Goal: Task Accomplishment & Management: Manage account settings

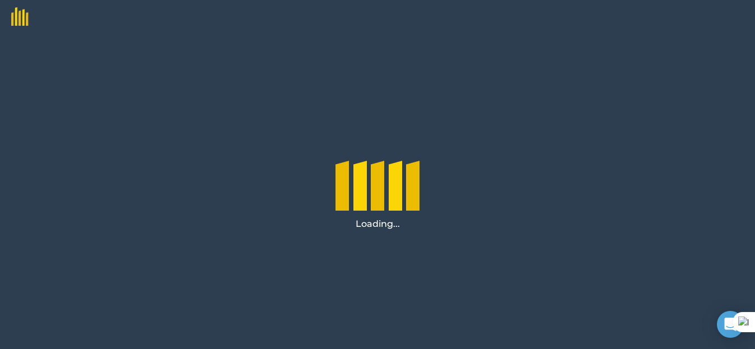
click at [462, 290] on div "Loading..." at bounding box center [377, 191] width 755 height 315
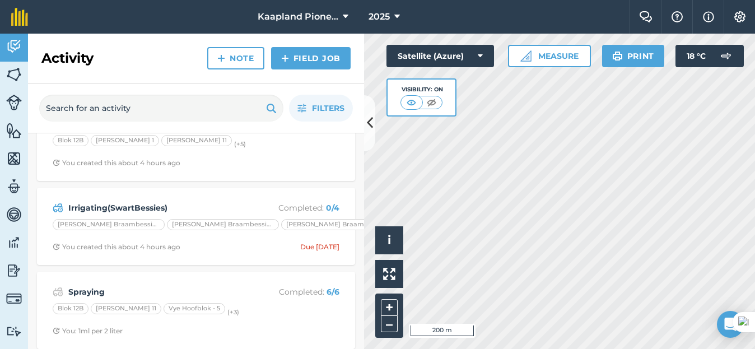
scroll to position [94, 0]
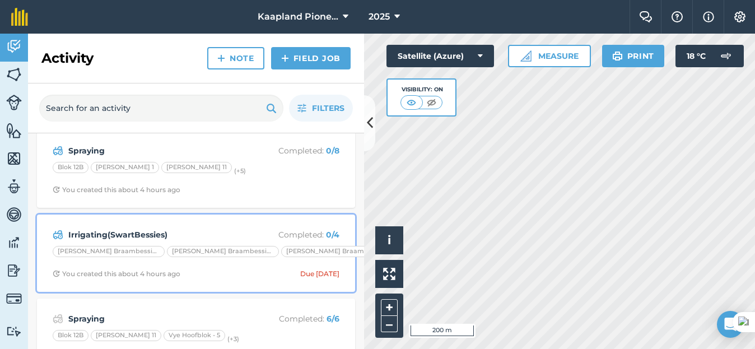
click at [306, 229] on p "Completed : 0 / 4" at bounding box center [294, 235] width 89 height 12
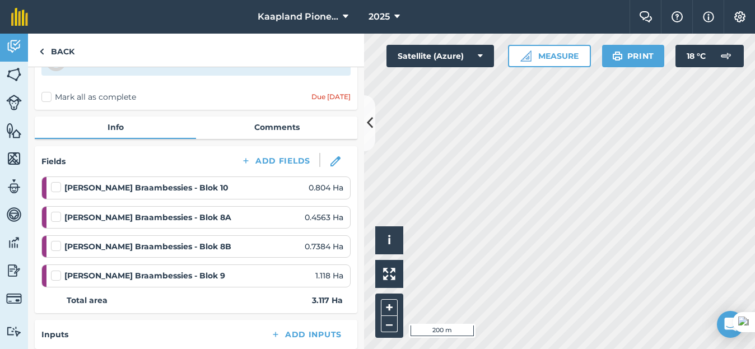
scroll to position [94, 0]
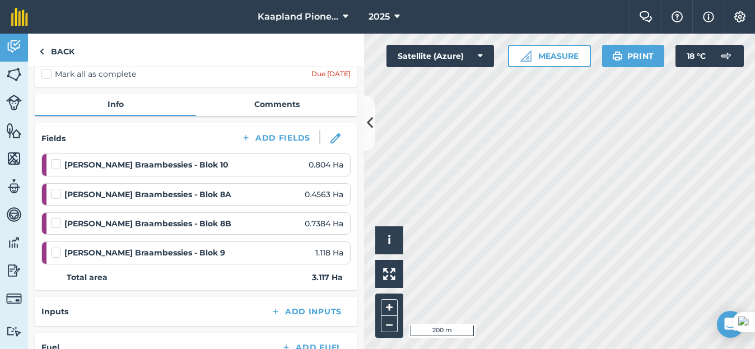
click at [56, 188] on label at bounding box center [57, 188] width 13 height 0
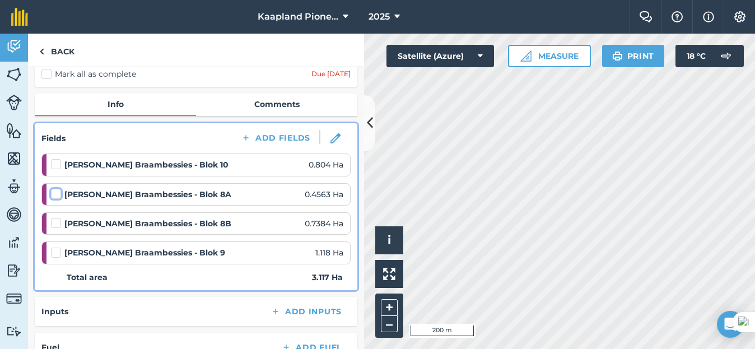
click at [56, 195] on input "checkbox" at bounding box center [54, 191] width 7 height 7
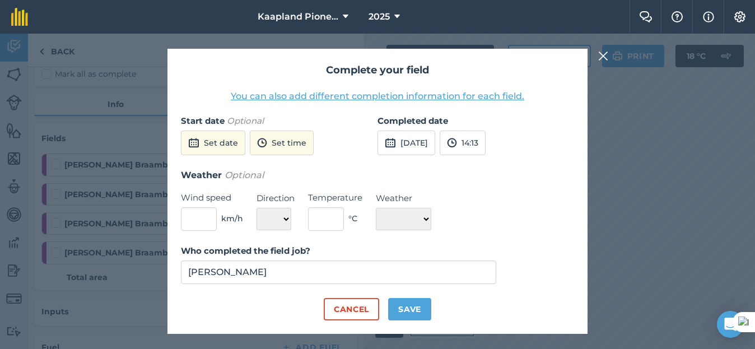
click at [599, 53] on img at bounding box center [603, 55] width 10 height 13
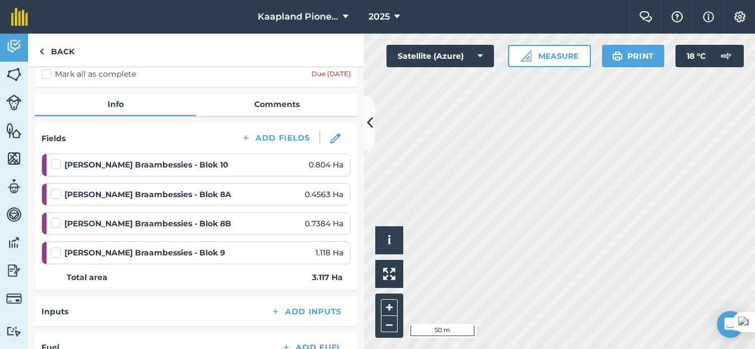
click at [54, 188] on label at bounding box center [57, 188] width 13 height 0
click at [54, 195] on input "checkbox" at bounding box center [54, 191] width 7 height 7
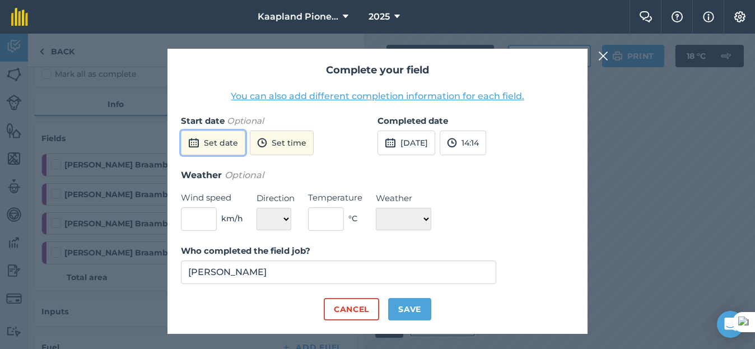
click at [237, 143] on button "Set date" at bounding box center [213, 143] width 64 height 25
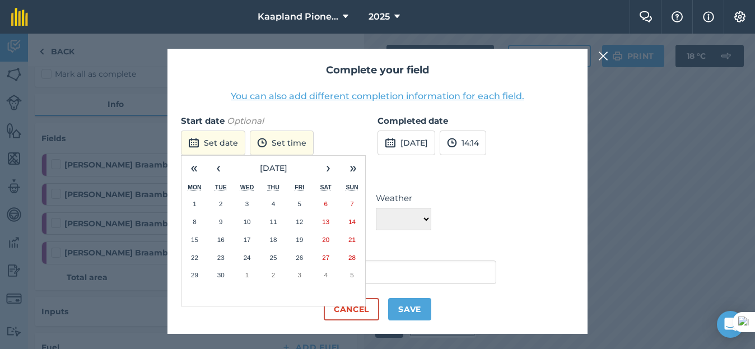
drag, startPoint x: 222, startPoint y: 237, endPoint x: 233, endPoint y: 230, distance: 13.1
click at [222, 236] on abbr "16" at bounding box center [220, 239] width 7 height 7
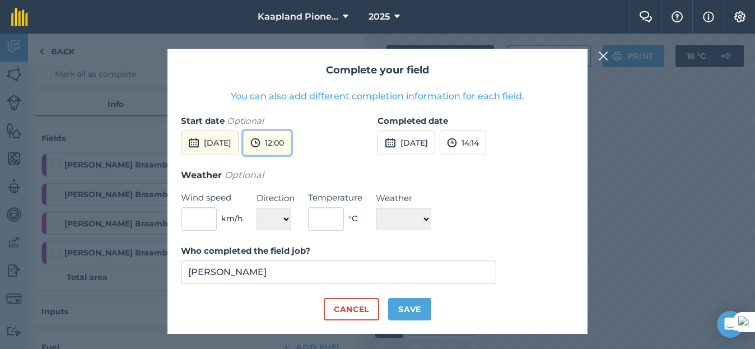
click at [291, 152] on button "12:00" at bounding box center [267, 143] width 48 height 25
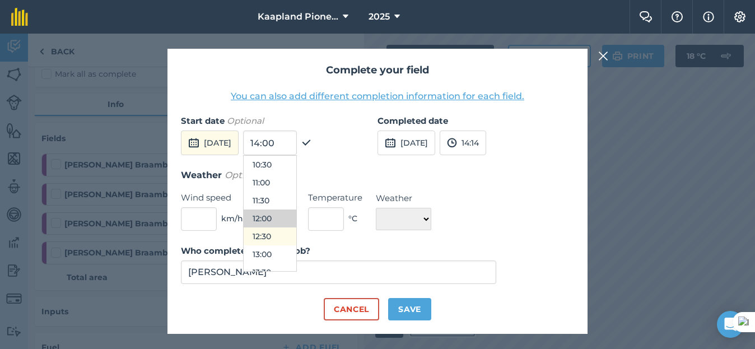
scroll to position [470, 0]
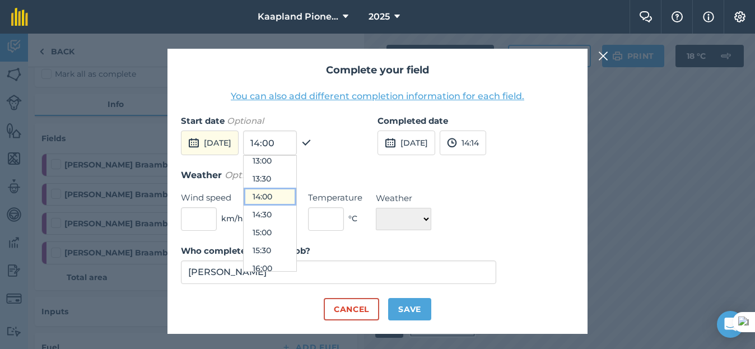
click at [296, 194] on button "14:00" at bounding box center [270, 197] width 53 height 18
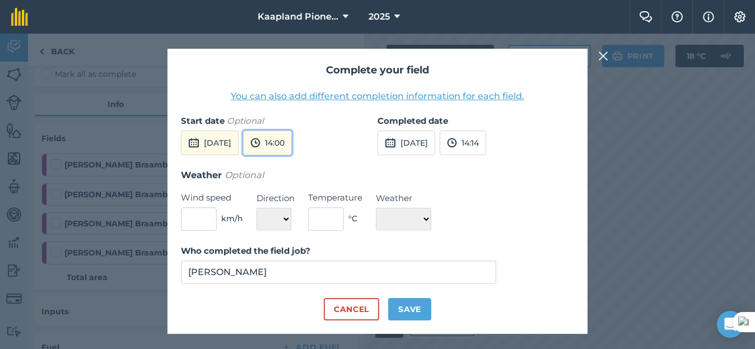
click at [292, 148] on button "14:00" at bounding box center [267, 143] width 49 height 25
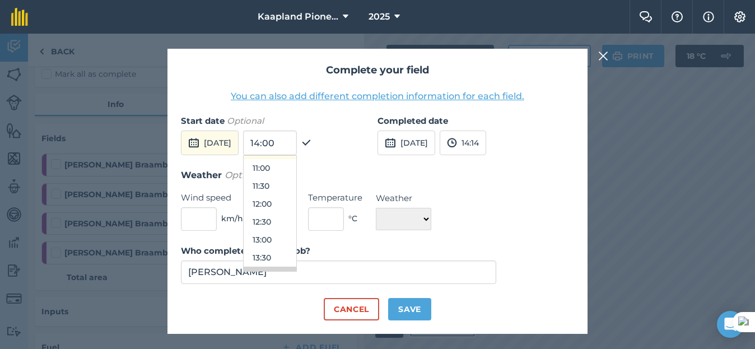
scroll to position [355, 0]
click at [295, 239] on button "12:00" at bounding box center [270, 240] width 53 height 18
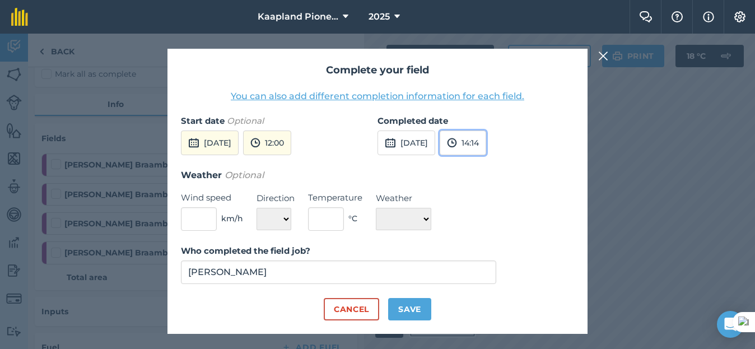
click at [486, 149] on button "14:14" at bounding box center [463, 143] width 46 height 25
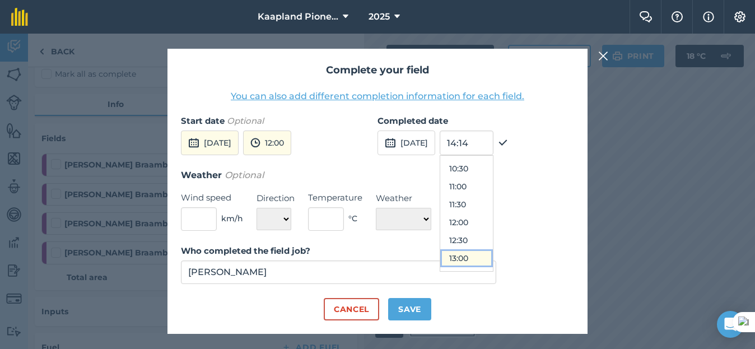
click at [483, 253] on button "13:00" at bounding box center [466, 258] width 53 height 18
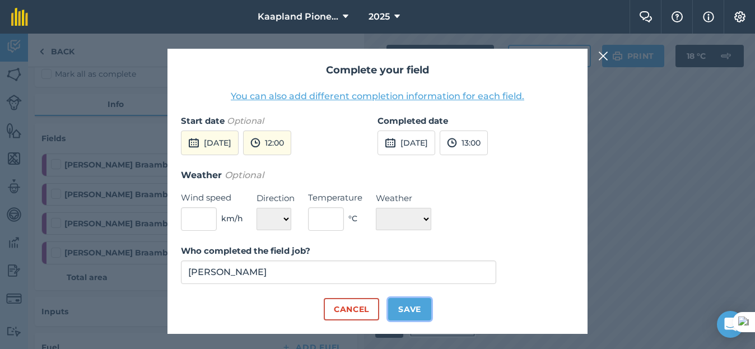
click at [414, 309] on button "Save" at bounding box center [409, 309] width 43 height 22
checkbox input "true"
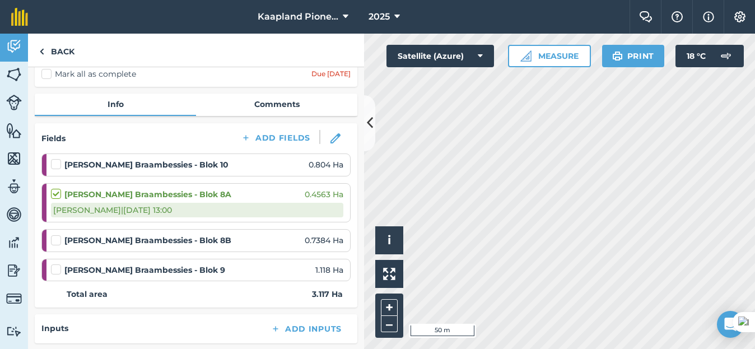
click at [59, 264] on label at bounding box center [57, 264] width 13 height 0
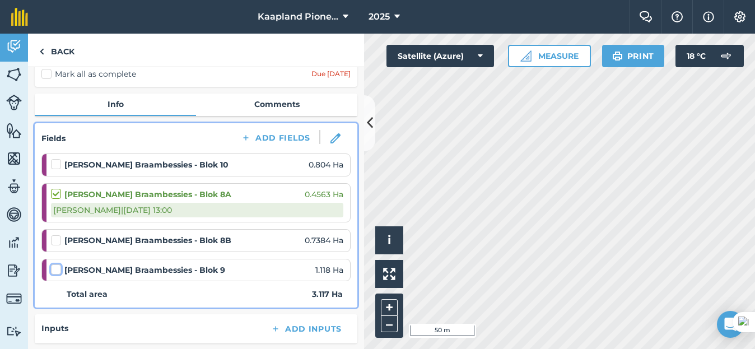
click at [58, 271] on input "checkbox" at bounding box center [54, 267] width 7 height 7
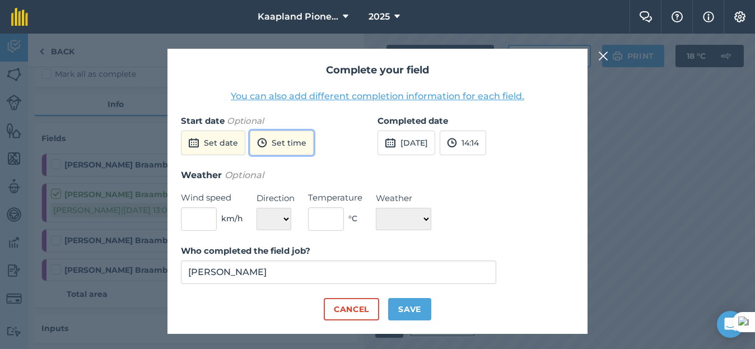
click at [294, 143] on button "Set time" at bounding box center [282, 143] width 64 height 25
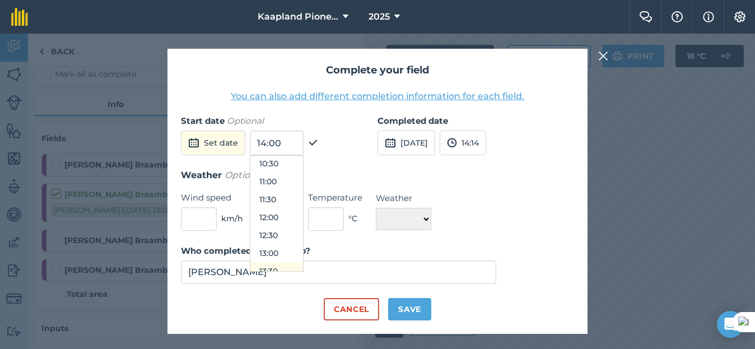
scroll to position [355, 0]
click at [272, 201] on button "11:00" at bounding box center [276, 204] width 53 height 18
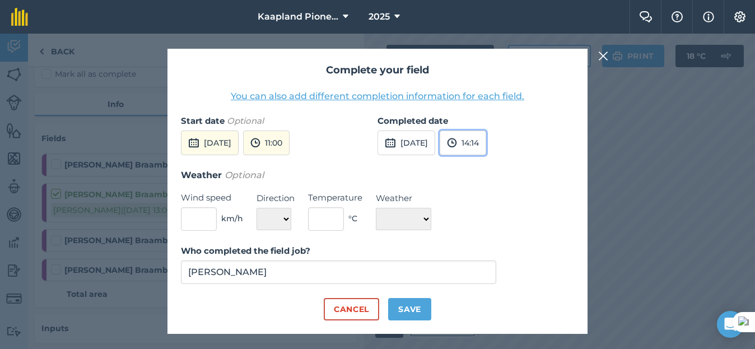
click at [485, 146] on button "14:14" at bounding box center [463, 143] width 46 height 25
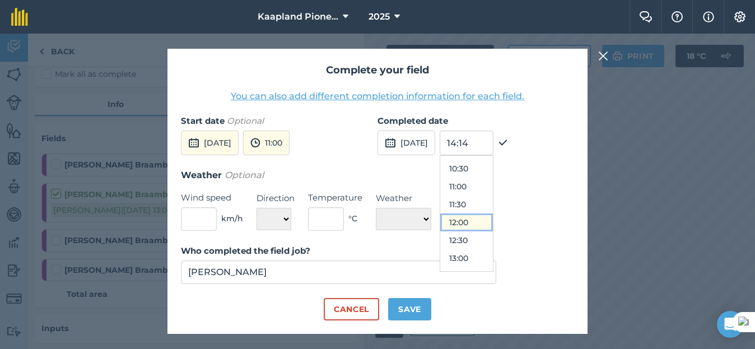
click at [490, 220] on button "12:00" at bounding box center [466, 222] width 53 height 18
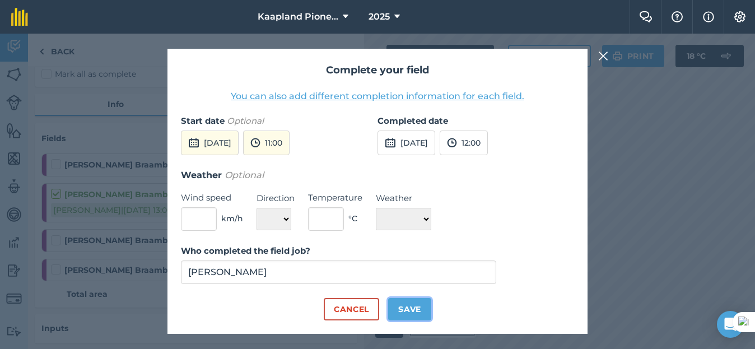
click at [401, 306] on button "Save" at bounding box center [409, 309] width 43 height 22
checkbox input "true"
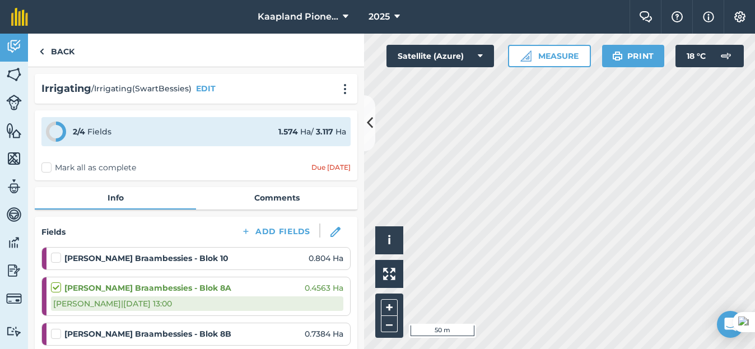
scroll to position [94, 0]
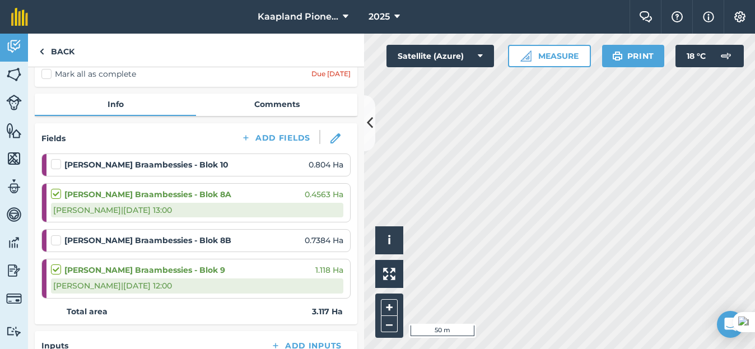
click at [55, 235] on label at bounding box center [57, 235] width 13 height 0
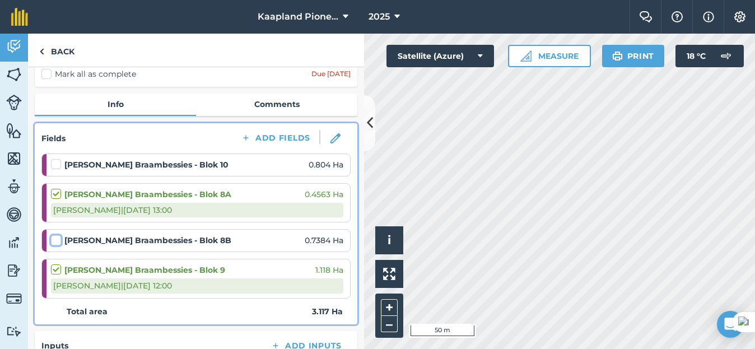
click at [55, 242] on input "checkbox" at bounding box center [54, 238] width 7 height 7
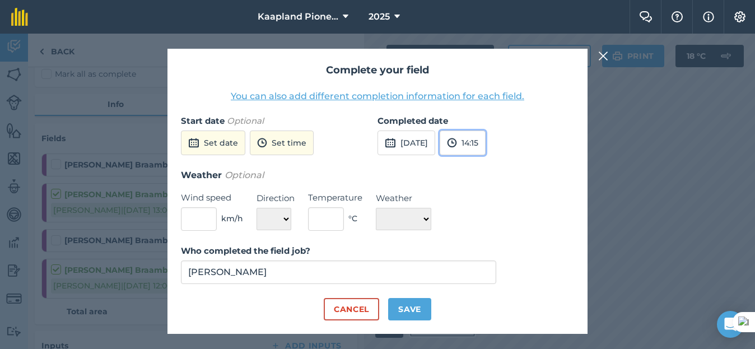
click at [486, 143] on button "14:15" at bounding box center [463, 143] width 46 height 25
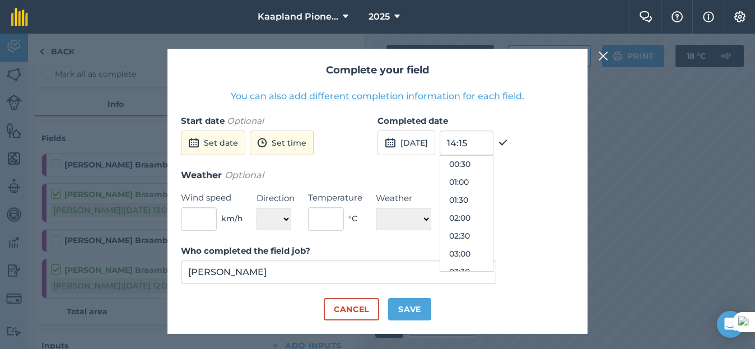
scroll to position [0, 0]
click at [493, 165] on button "00:00" at bounding box center [466, 165] width 53 height 18
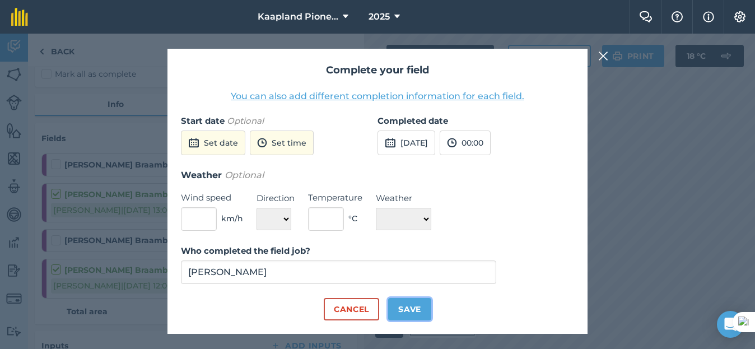
click at [407, 308] on button "Save" at bounding box center [409, 309] width 43 height 22
checkbox input "true"
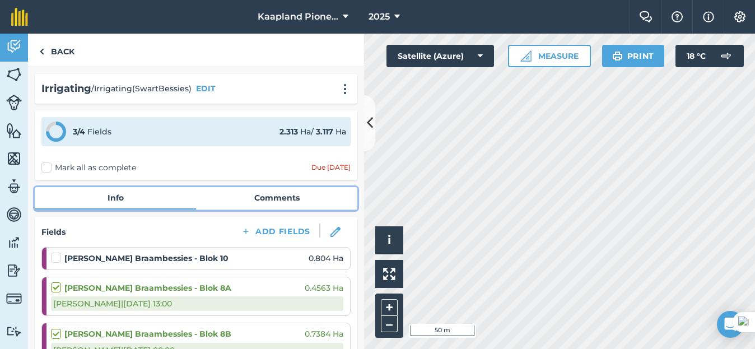
click at [246, 193] on link "Comments" at bounding box center [276, 197] width 161 height 21
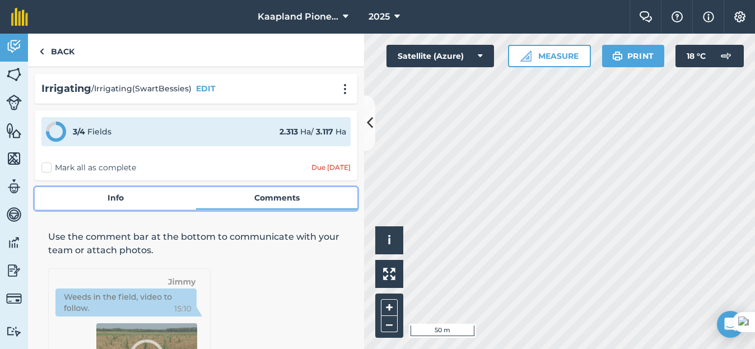
scroll to position [112, 0]
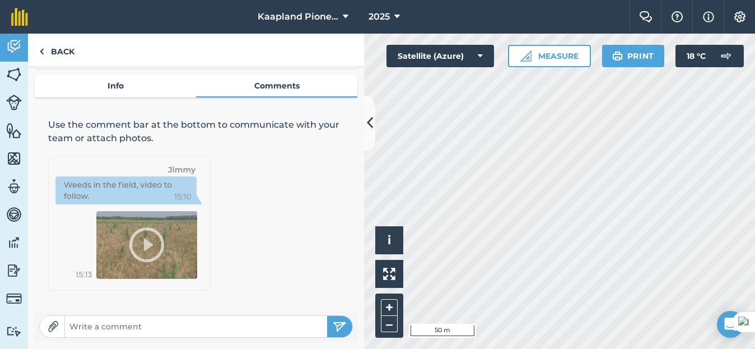
click at [198, 320] on input "text" at bounding box center [196, 327] width 262 height 16
type input "Blok 8A 30 kubieke meter"
click at [327, 316] on button "submit" at bounding box center [339, 326] width 25 height 21
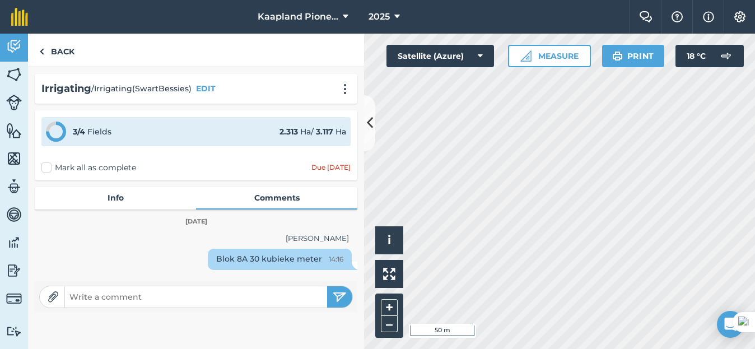
click at [243, 292] on input "text" at bounding box center [196, 297] width 262 height 16
type input "Blok 9 30 kubieke meter"
click at [333, 299] on img "submit" at bounding box center [340, 296] width 14 height 13
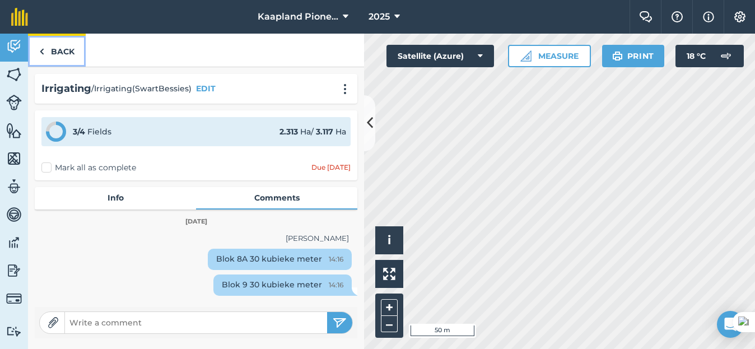
click at [41, 51] on img at bounding box center [41, 51] width 5 height 13
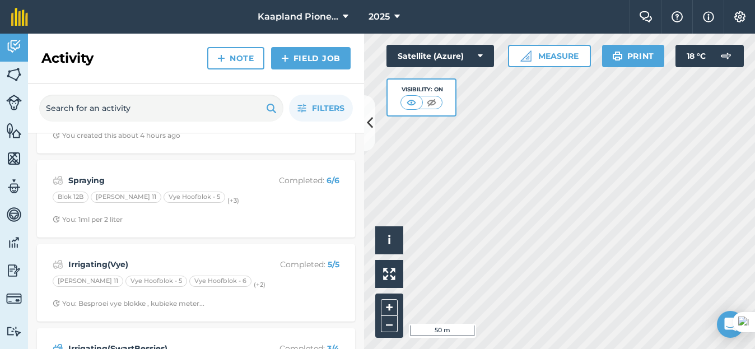
scroll to position [187, 0]
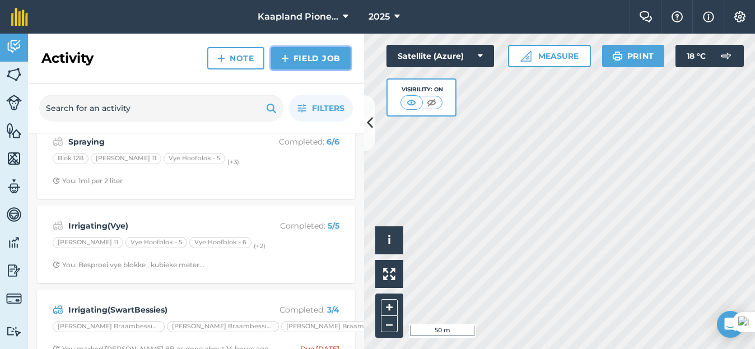
click at [305, 54] on link "Field Job" at bounding box center [311, 58] width 80 height 22
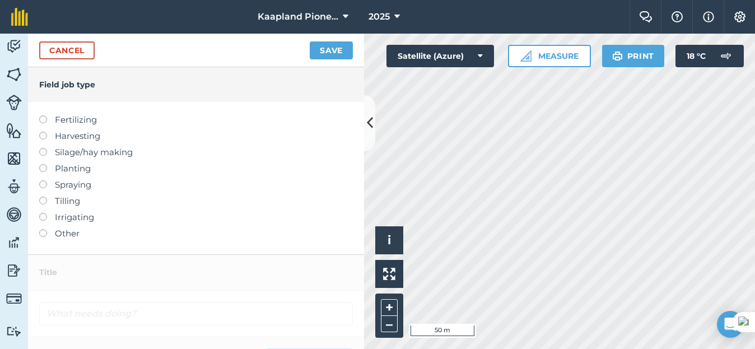
click at [40, 115] on label at bounding box center [47, 115] width 16 height 0
type input "Fertilizing"
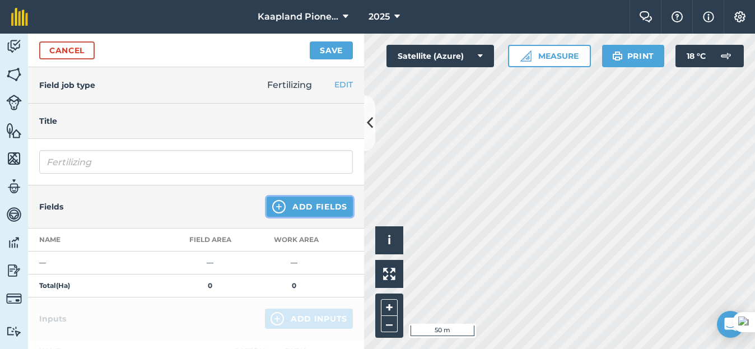
click at [295, 212] on button "Add Fields" at bounding box center [310, 207] width 86 height 20
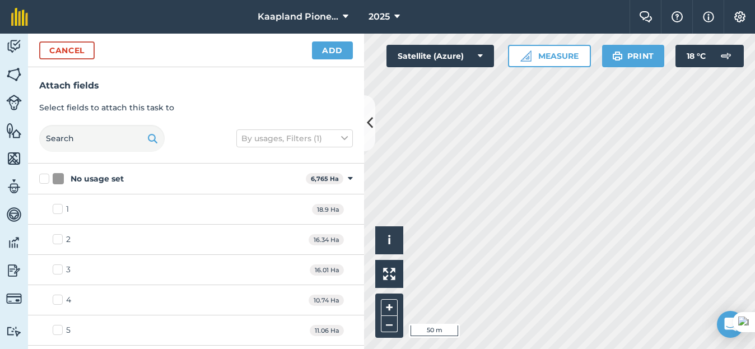
checkbox input "true"
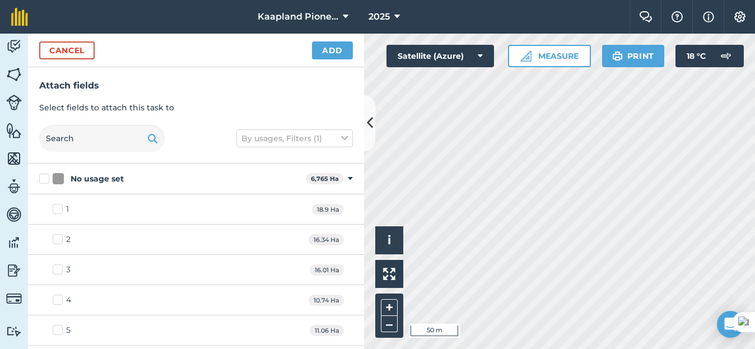
checkbox input "true"
click at [341, 53] on button "Add" at bounding box center [332, 50] width 41 height 18
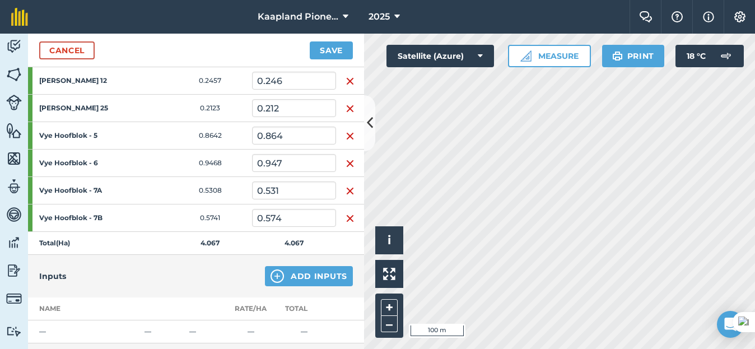
scroll to position [280, 0]
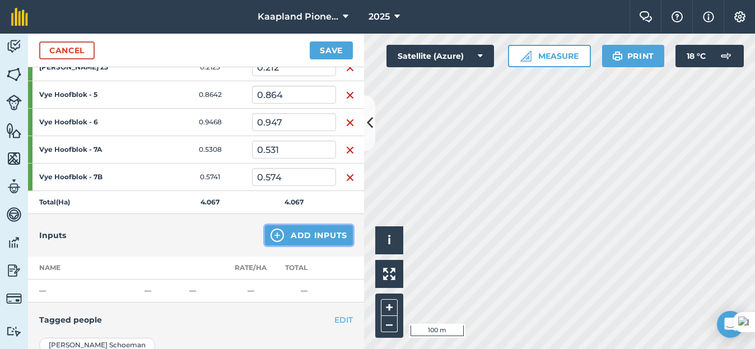
click at [271, 237] on img at bounding box center [277, 235] width 13 height 13
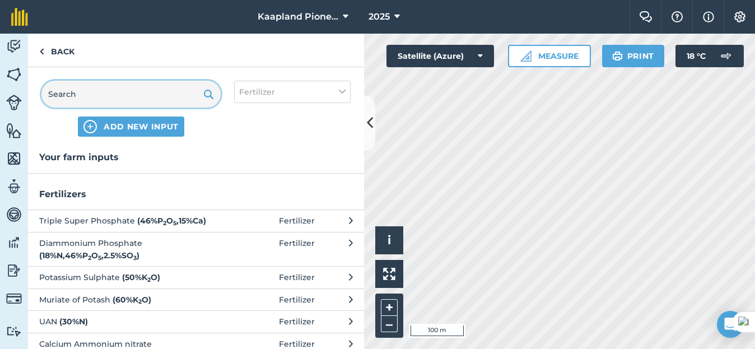
click at [135, 97] on input "text" at bounding box center [130, 94] width 179 height 27
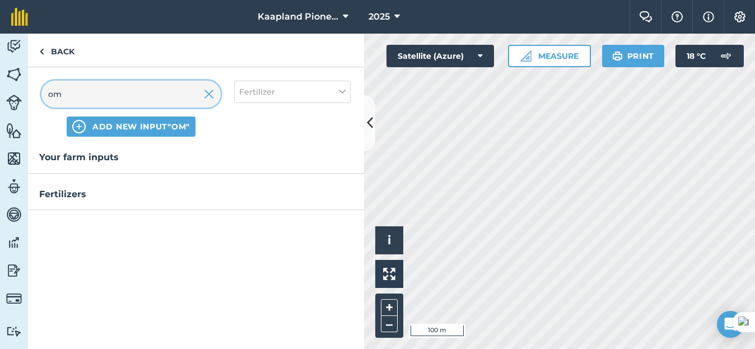
type input "o"
type input "OmniCal"
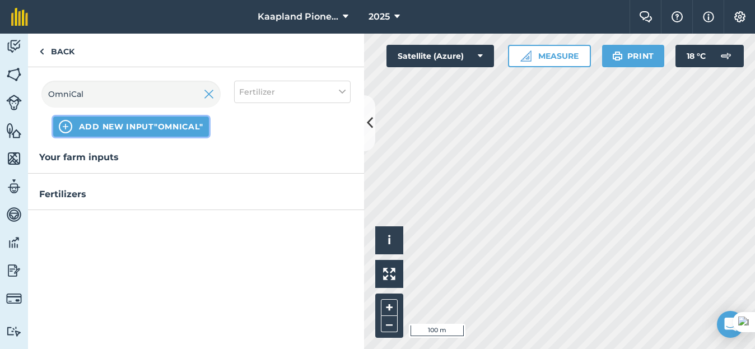
click at [132, 135] on button "ADD NEW INPUT "OmniCal"" at bounding box center [131, 127] width 156 height 20
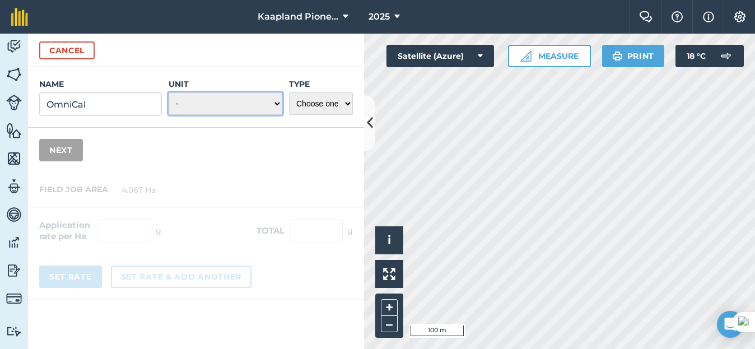
click at [245, 105] on select "- Grams/g Kilograms/kg Metric tonnes/t Millilitres/ml Litres/L Ounces/oz Pounds…" at bounding box center [226, 103] width 114 height 22
select select "KILOGRAMS"
click at [169, 92] on select "- Grams/g Kilograms/kg Metric tonnes/t Millilitres/ml Litres/L Ounces/oz Pounds…" at bounding box center [226, 103] width 114 height 22
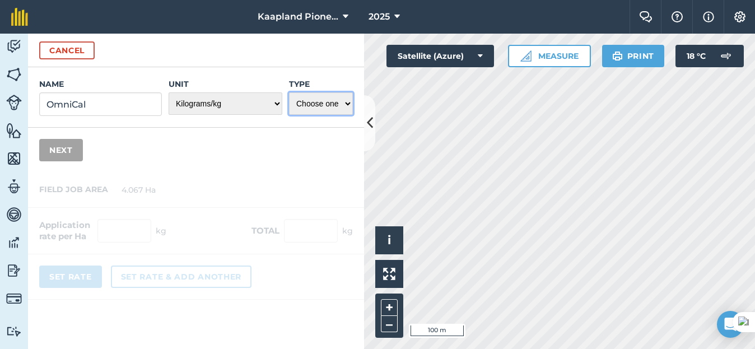
click at [331, 101] on select "Choose one Fertilizer Seed Spray Fuel Other" at bounding box center [321, 103] width 64 height 22
click at [289, 92] on select "Choose one Fertilizer Seed Spray Fuel Other" at bounding box center [321, 103] width 64 height 22
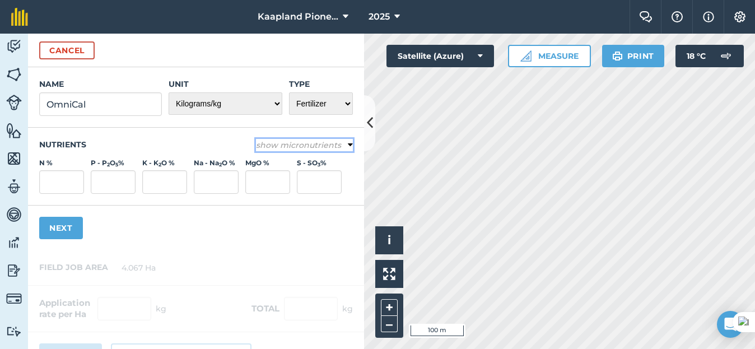
click at [335, 146] on button "show micronutrients" at bounding box center [304, 145] width 97 height 12
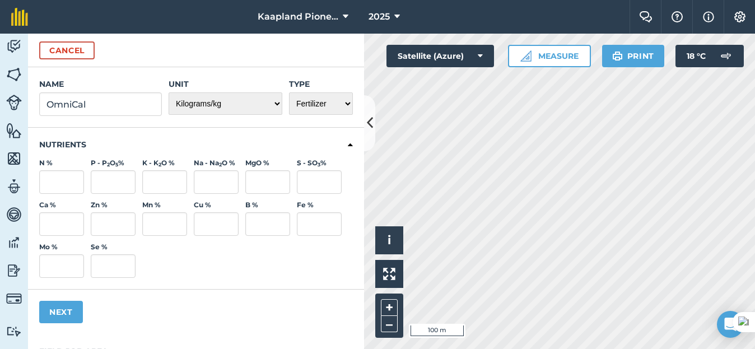
click at [335, 146] on h3 "Nutrients" at bounding box center [196, 144] width 314 height 11
click at [348, 147] on icon at bounding box center [350, 145] width 5 height 10
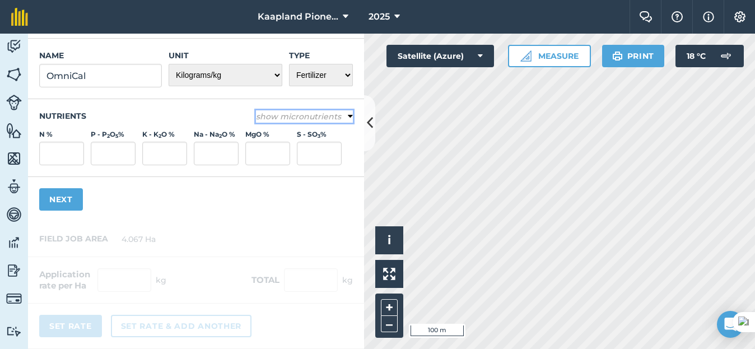
scroll to position [0, 0]
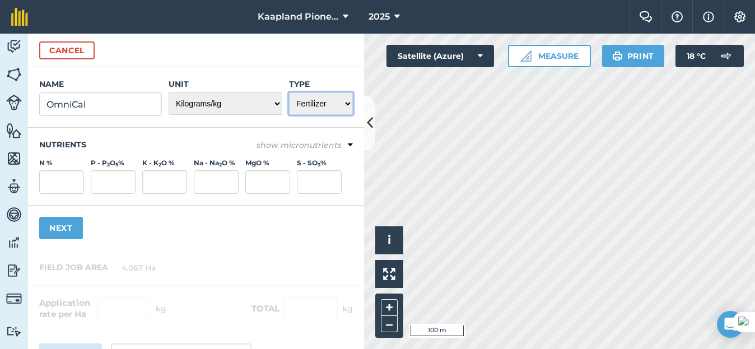
click at [329, 101] on select "Choose one Fertilizer Seed Spray Fuel Other" at bounding box center [321, 103] width 64 height 22
select select "OTHER"
click at [289, 92] on select "Choose one Fertilizer Seed Spray Fuel Other" at bounding box center [321, 103] width 64 height 22
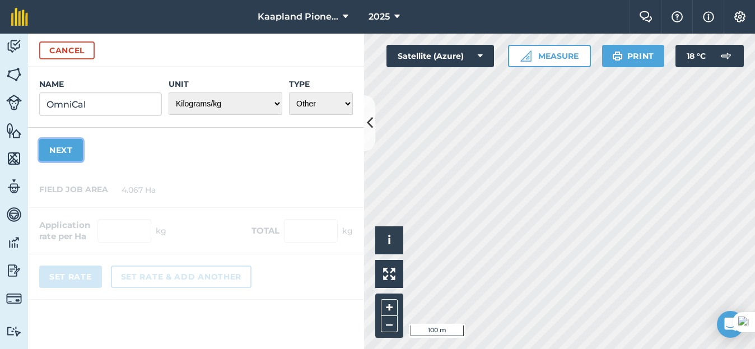
click at [72, 160] on button "Next" at bounding box center [61, 150] width 44 height 22
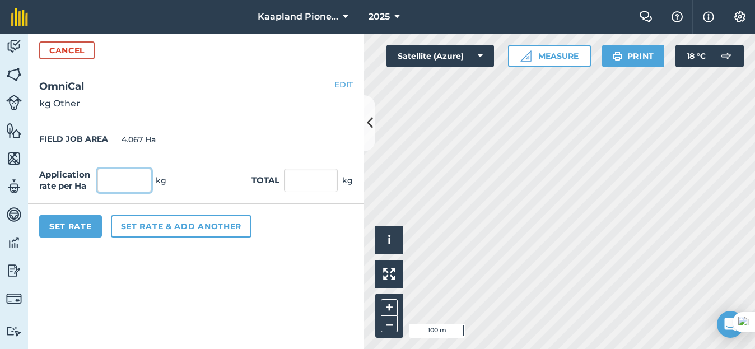
click at [123, 179] on input "text" at bounding box center [124, 181] width 54 height 24
type input "50"
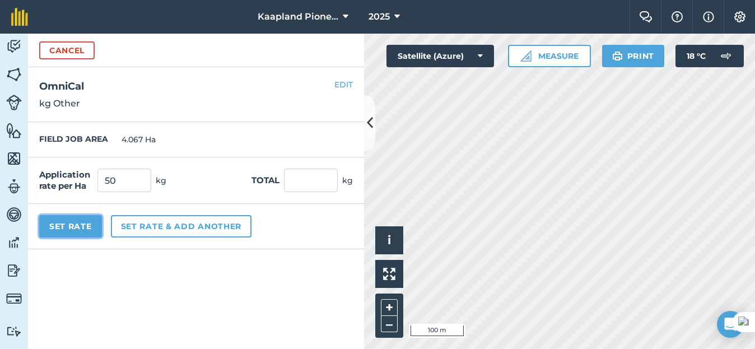
type input "203.35"
click at [73, 229] on button "Set Rate" at bounding box center [70, 226] width 63 height 22
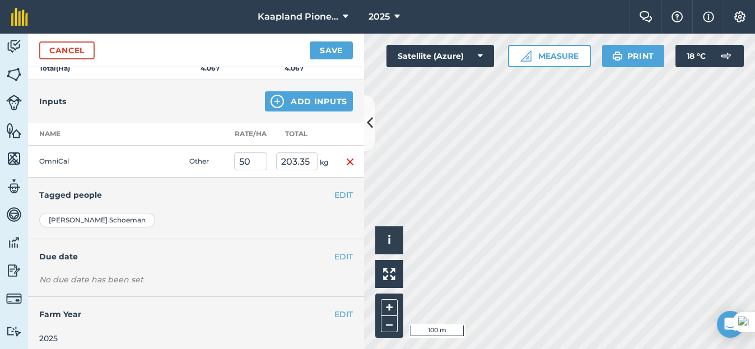
scroll to position [421, 0]
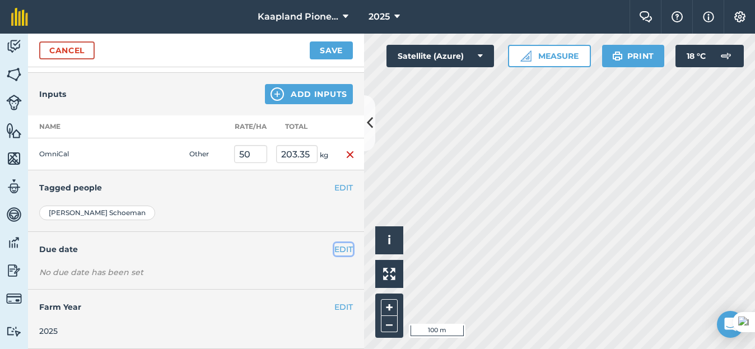
click at [334, 246] on button "EDIT" at bounding box center [343, 249] width 18 height 12
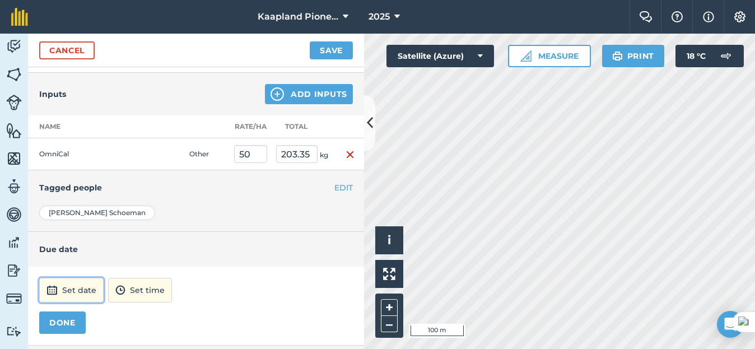
click at [73, 294] on button "Set date" at bounding box center [71, 290] width 64 height 25
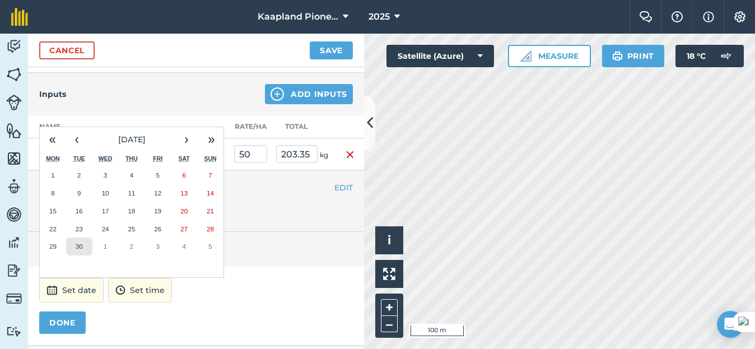
click at [90, 249] on button "30" at bounding box center [79, 246] width 26 height 18
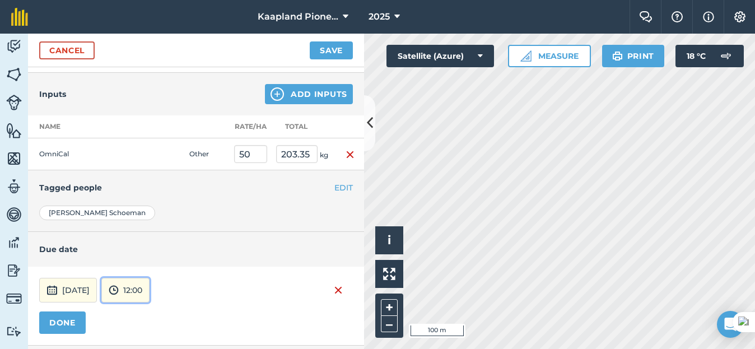
click at [150, 301] on button "12:00" at bounding box center [125, 290] width 48 height 25
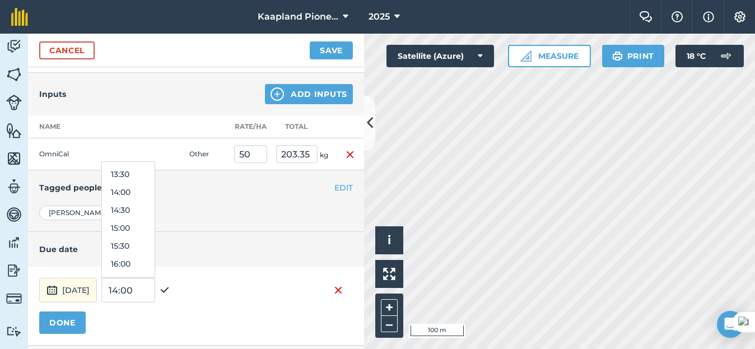
scroll to position [563, 0]
click at [155, 219] on button "17:00" at bounding box center [128, 217] width 53 height 18
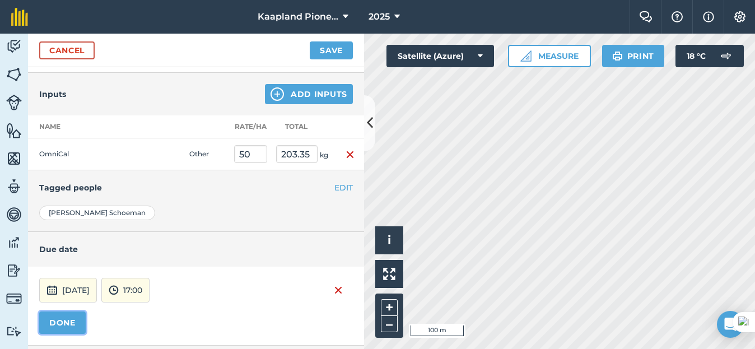
click at [74, 331] on button "DONE" at bounding box center [62, 322] width 46 height 22
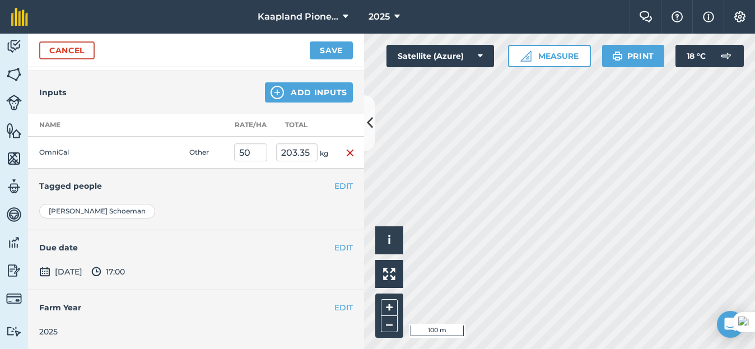
scroll to position [423, 0]
click at [339, 52] on button "Save" at bounding box center [331, 50] width 43 height 18
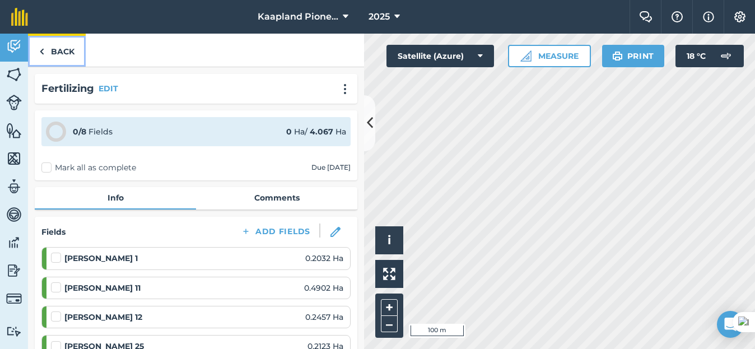
click at [46, 50] on link "Back" at bounding box center [57, 50] width 58 height 33
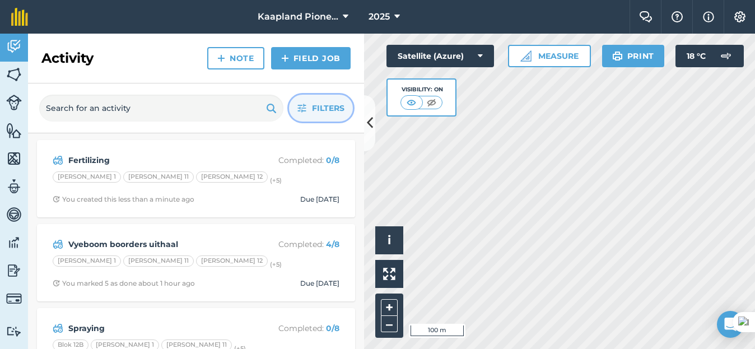
click at [336, 108] on span "Filters" at bounding box center [328, 108] width 32 height 12
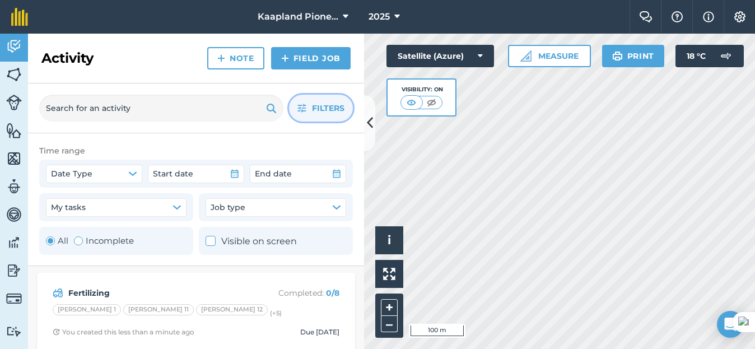
click at [77, 241] on div "Toggle Activity" at bounding box center [78, 240] width 9 height 9
radio input "false"
radio input "true"
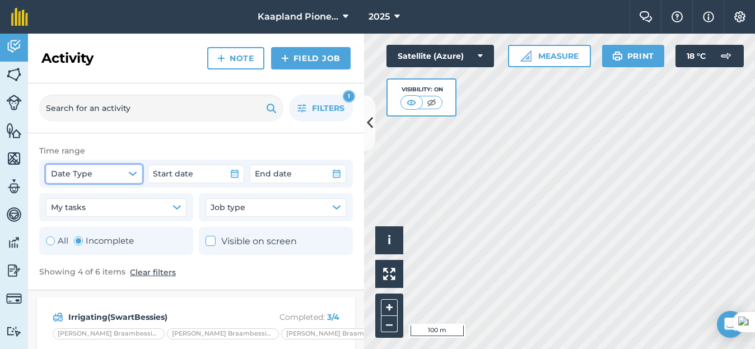
click at [123, 173] on button "Date Type" at bounding box center [94, 174] width 96 height 18
click at [57, 213] on icon at bounding box center [57, 214] width 7 height 7
checkbox input "true"
click at [268, 112] on img at bounding box center [271, 107] width 11 height 13
click at [272, 110] on img at bounding box center [271, 107] width 11 height 13
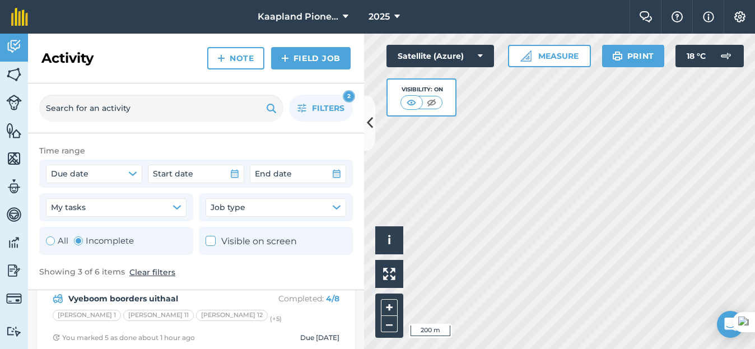
scroll to position [94, 0]
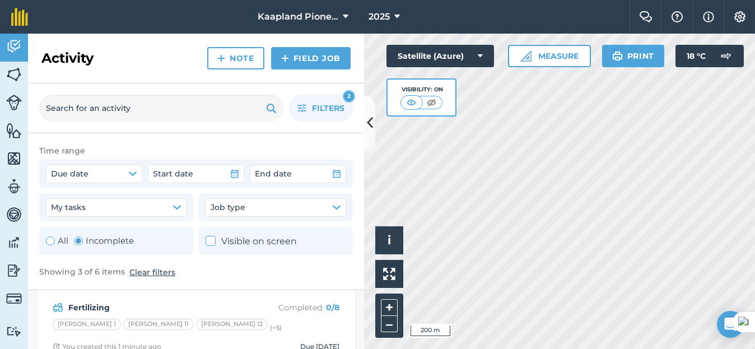
click at [159, 269] on button "Clear filters" at bounding box center [152, 272] width 46 height 12
radio input "true"
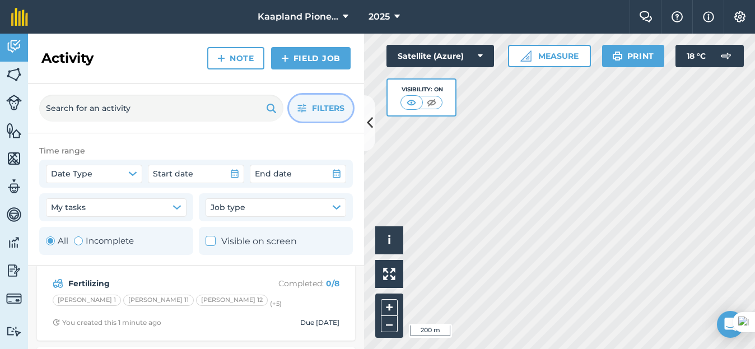
click at [301, 106] on icon "button" at bounding box center [301, 108] width 9 height 9
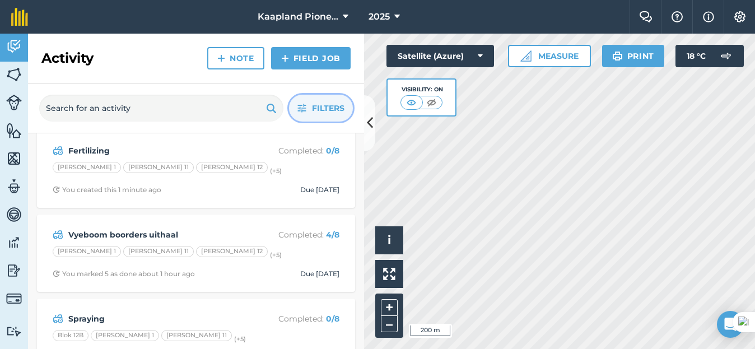
click at [311, 107] on button "Filters" at bounding box center [321, 108] width 64 height 27
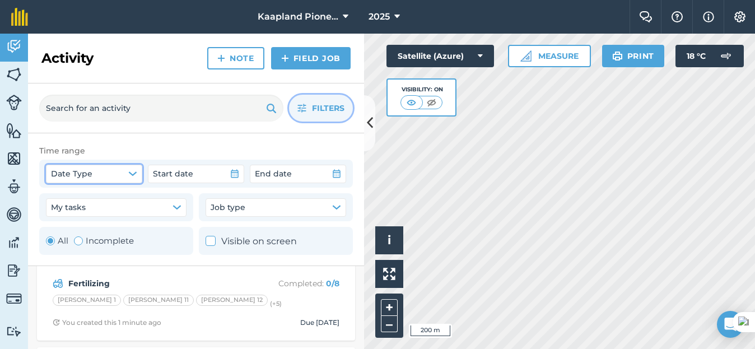
click at [107, 170] on button "Date Type" at bounding box center [94, 174] width 96 height 18
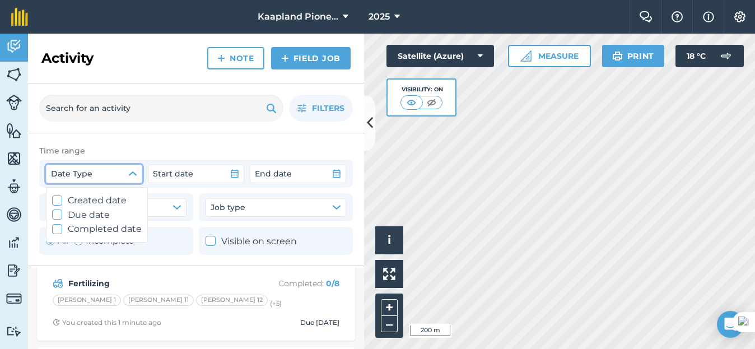
click at [57, 213] on icon at bounding box center [57, 214] width 7 height 7
checkbox input "true"
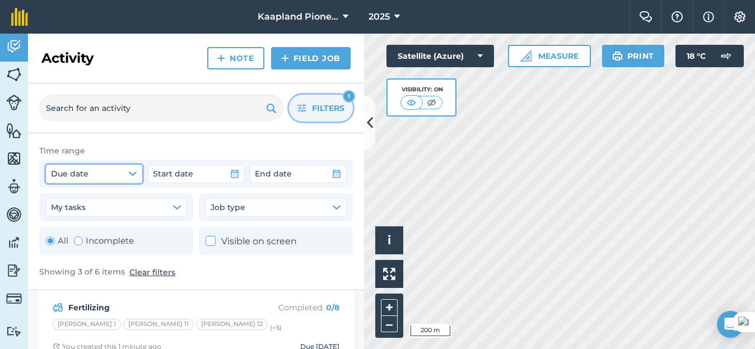
click at [322, 108] on span "Filters" at bounding box center [328, 108] width 32 height 12
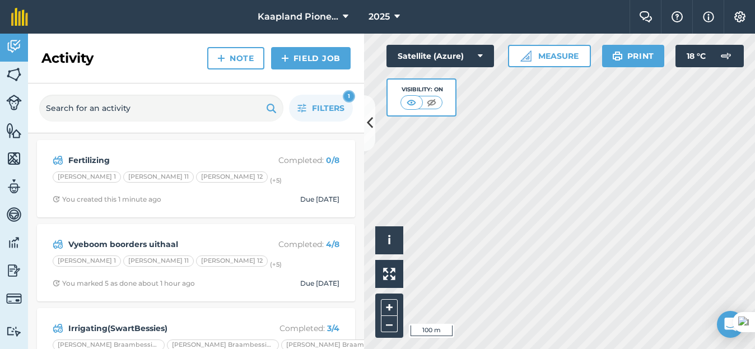
scroll to position [52, 0]
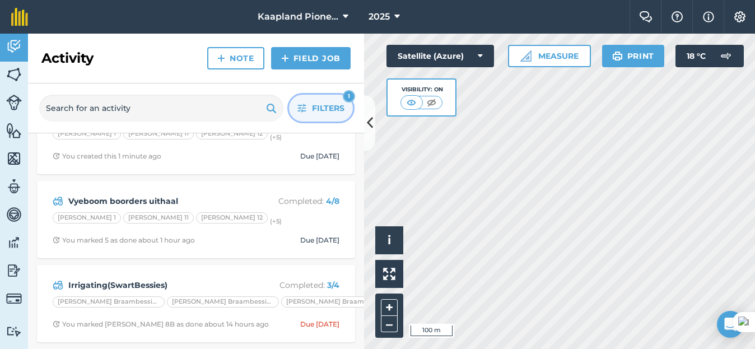
click at [315, 115] on button "Filters 1" at bounding box center [321, 108] width 64 height 27
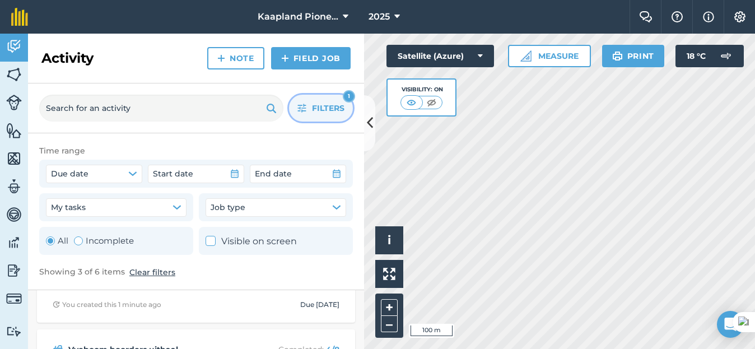
click at [152, 275] on button "Clear filters" at bounding box center [152, 272] width 46 height 12
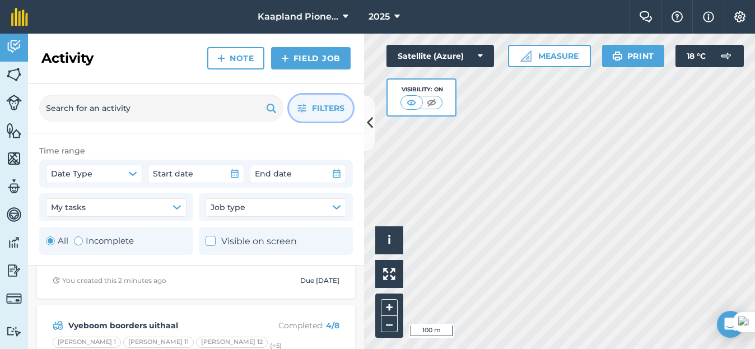
click at [328, 111] on span "Filters" at bounding box center [328, 108] width 32 height 12
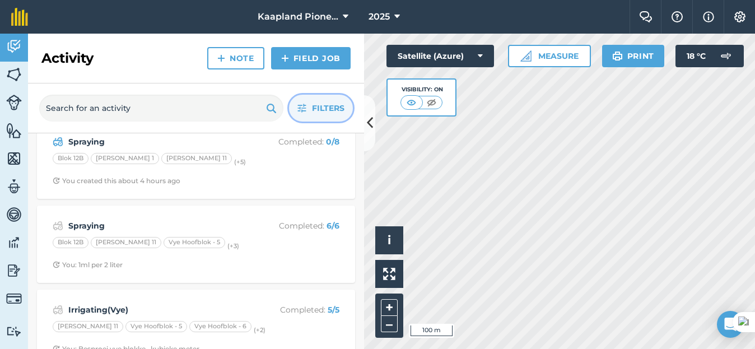
scroll to position [280, 0]
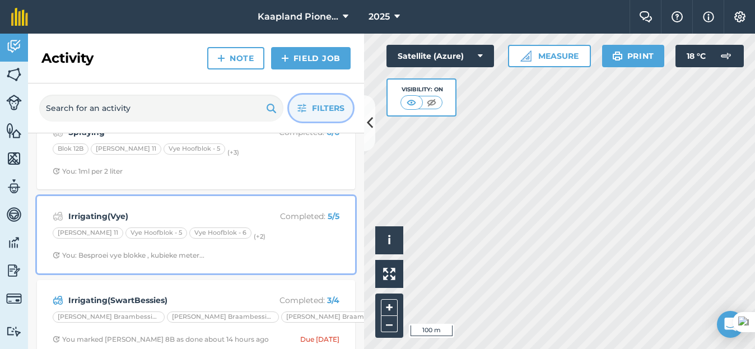
click at [267, 254] on span "You: Besproei vye blokke , kubieke meter..." at bounding box center [196, 255] width 287 height 9
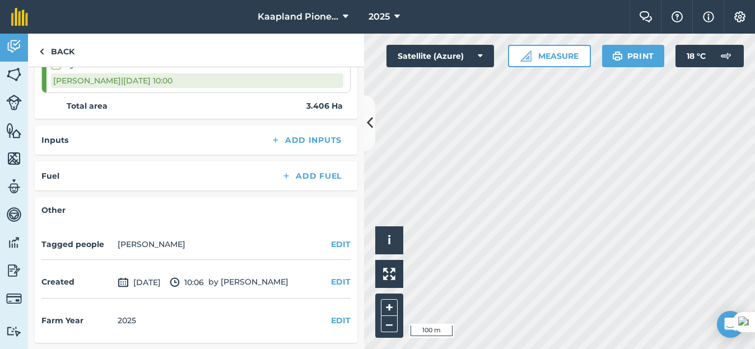
scroll to position [380, 0]
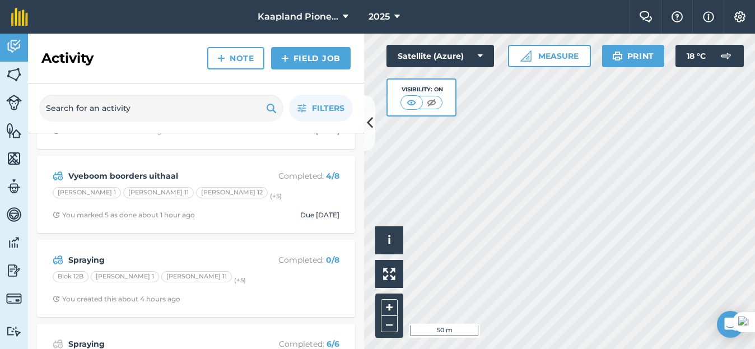
scroll to position [94, 0]
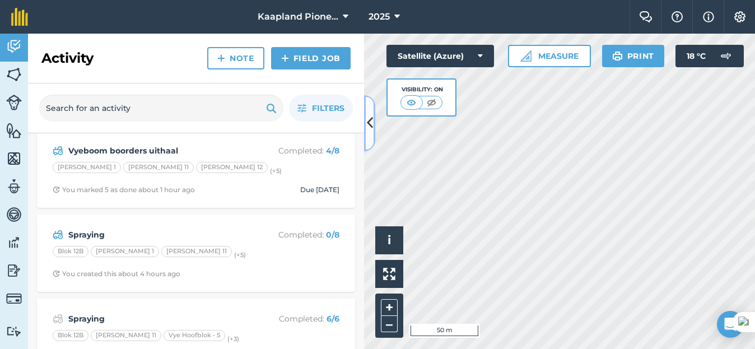
click at [368, 124] on icon at bounding box center [370, 123] width 6 height 20
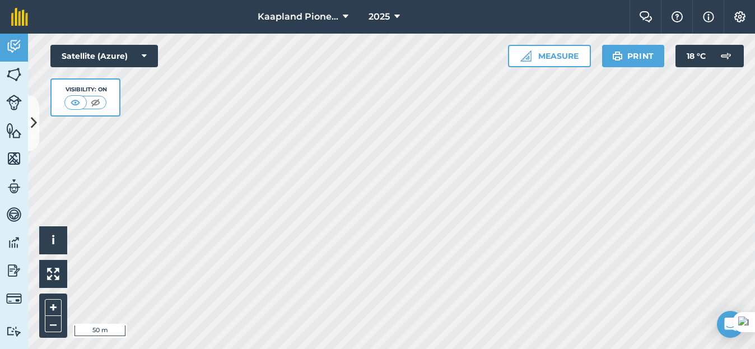
click at [502, 348] on html "Kaapland Pioneer 2025 Farm Chat Help Info Settings Kaapland Pioneer - 2025 Repr…" at bounding box center [377, 174] width 755 height 349
click at [31, 120] on icon at bounding box center [34, 123] width 6 height 20
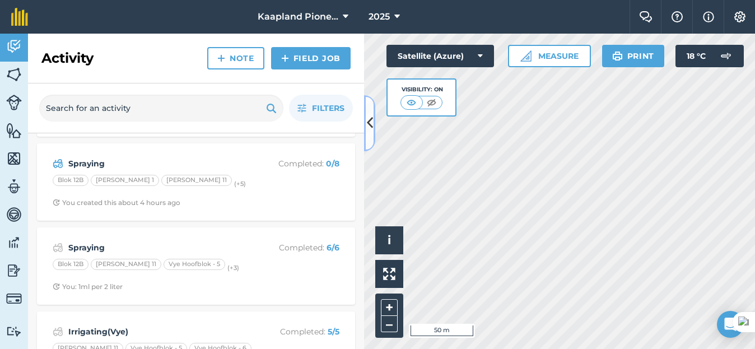
scroll to position [187, 0]
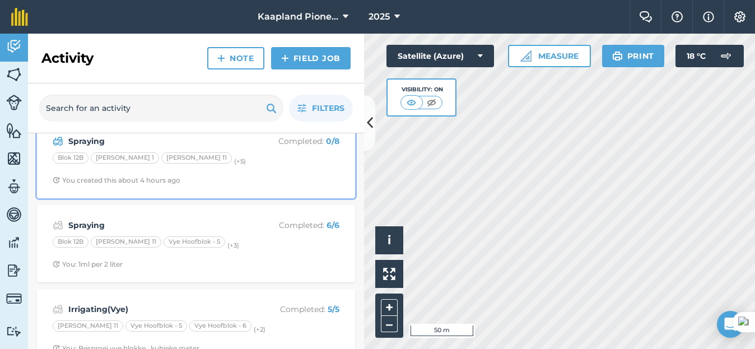
click at [244, 168] on div "Spraying Completed : 0 / 8 Blok 12B [PERSON_NAME][GEOGRAPHIC_DATA][PERSON_NAME]…" at bounding box center [196, 160] width 305 height 64
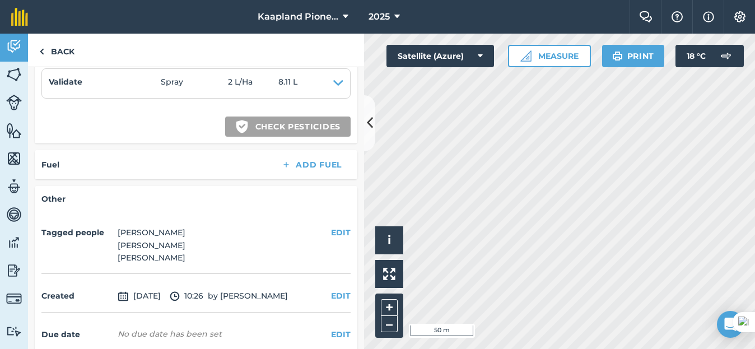
scroll to position [650, 0]
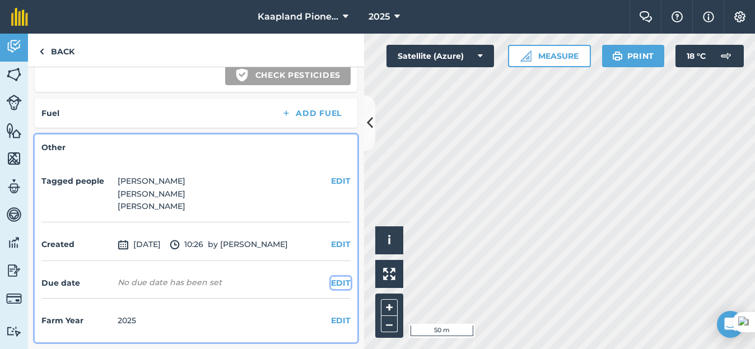
click at [338, 283] on button "EDIT" at bounding box center [341, 283] width 20 height 12
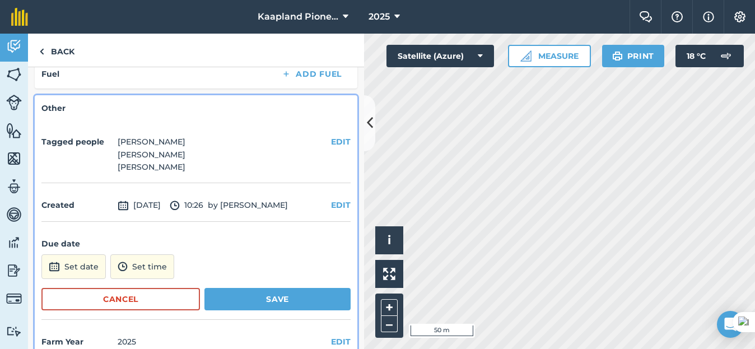
scroll to position [711, 0]
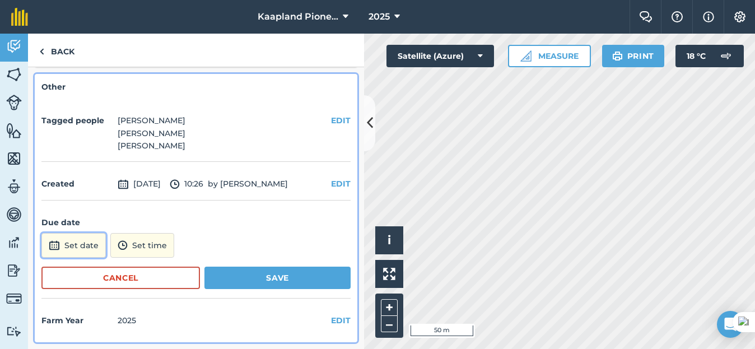
click at [90, 246] on button "Set date" at bounding box center [73, 245] width 64 height 25
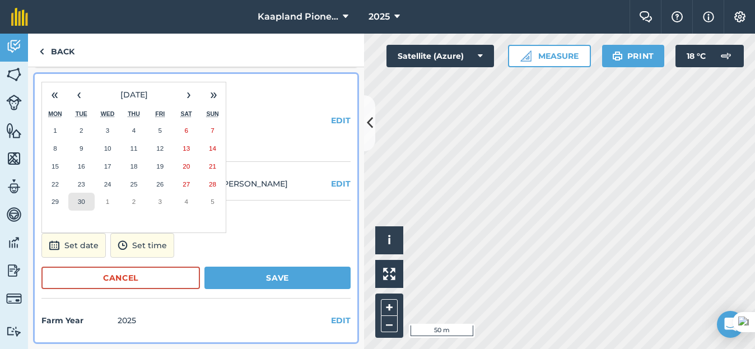
click at [78, 198] on abbr "30" at bounding box center [81, 201] width 7 height 7
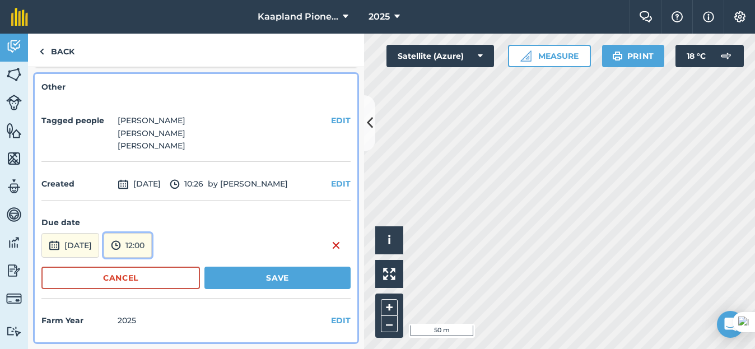
click at [152, 246] on button "12:00" at bounding box center [128, 245] width 48 height 25
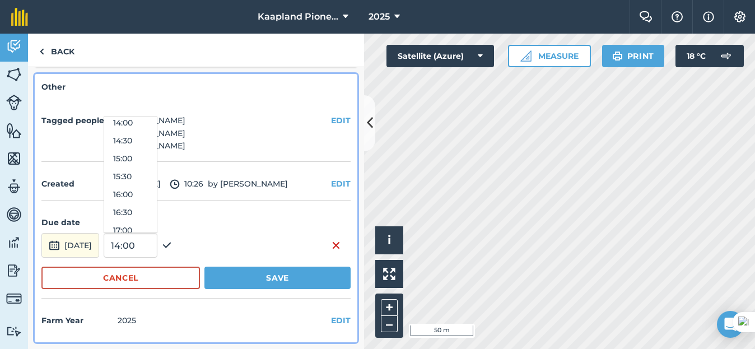
scroll to position [563, 0]
click at [157, 171] on button "17:00" at bounding box center [130, 173] width 53 height 18
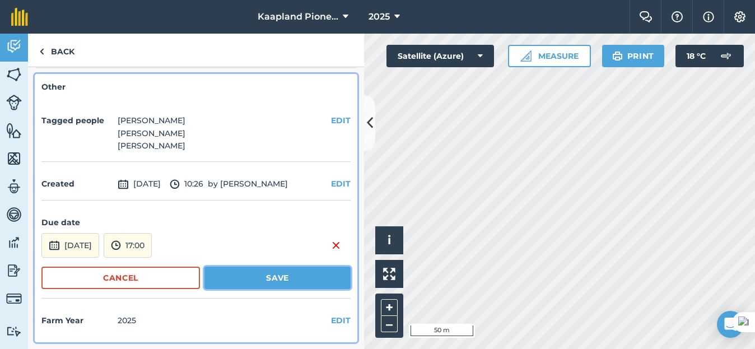
click at [249, 271] on button "Save" at bounding box center [277, 278] width 146 height 22
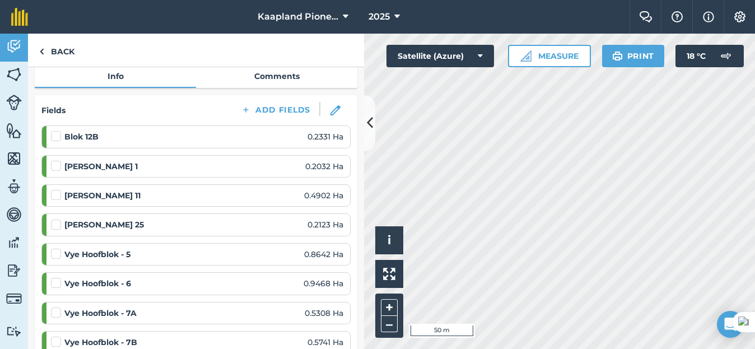
scroll to position [0, 0]
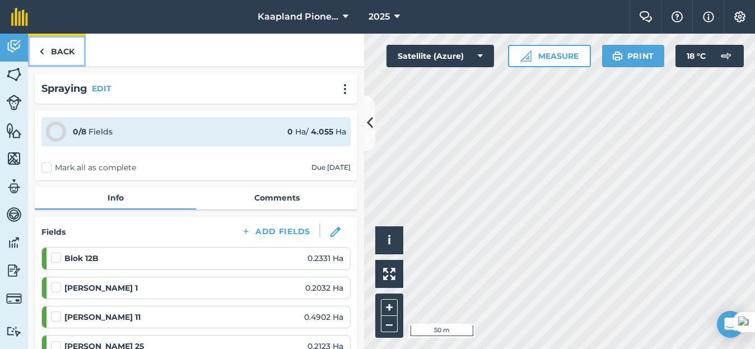
click at [68, 57] on link "Back" at bounding box center [57, 50] width 58 height 33
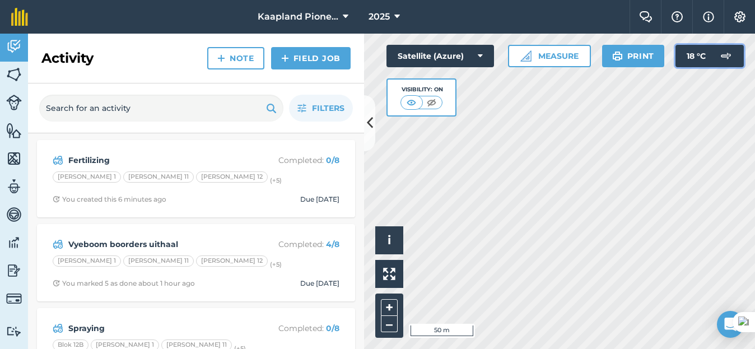
click at [728, 47] on img at bounding box center [726, 56] width 22 height 22
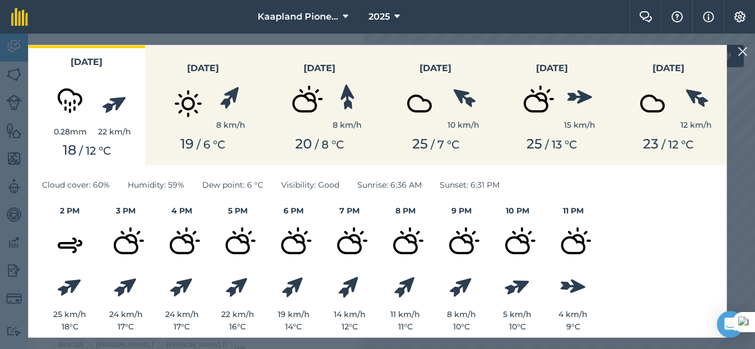
click at [747, 55] on img at bounding box center [743, 51] width 10 height 13
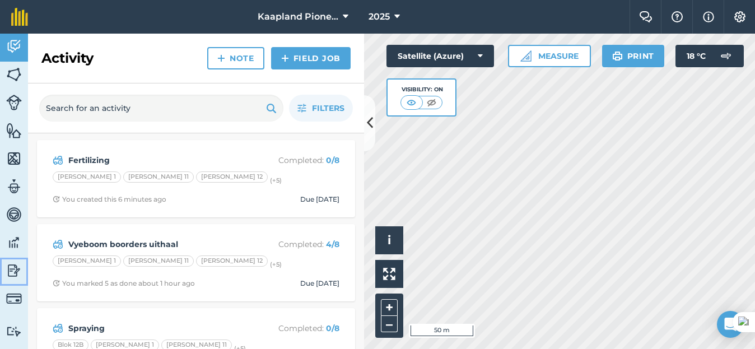
click at [10, 264] on img at bounding box center [14, 270] width 16 height 17
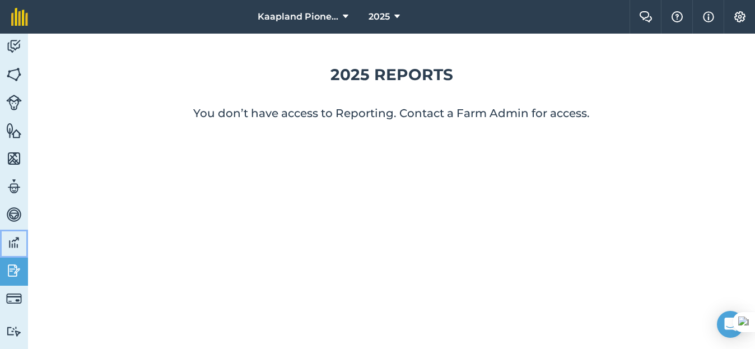
click at [13, 245] on img at bounding box center [14, 242] width 16 height 17
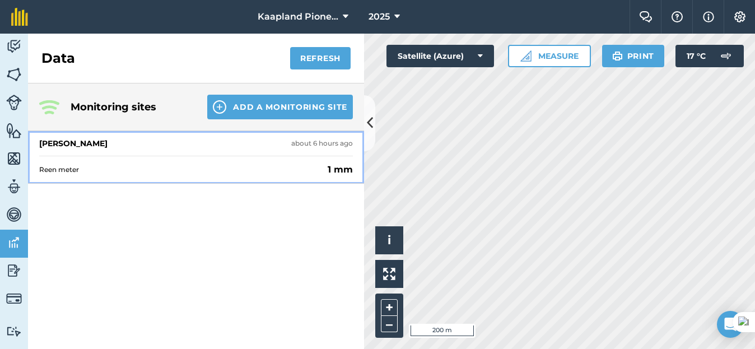
click at [308, 147] on div "about 6 hours ago" at bounding box center [322, 143] width 62 height 9
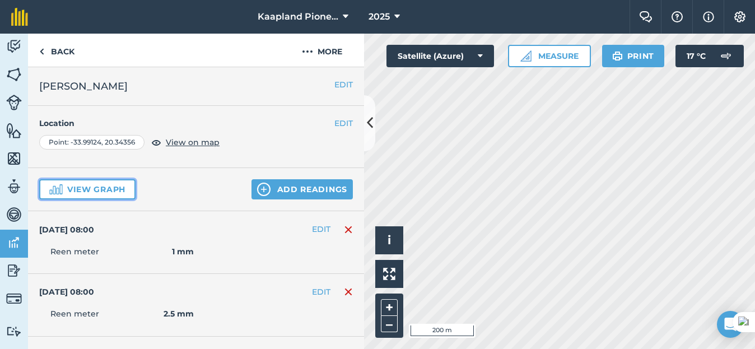
click at [114, 186] on button "View graph" at bounding box center [87, 189] width 96 height 20
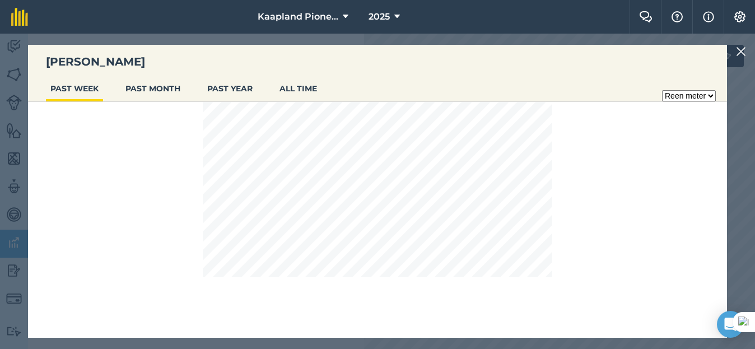
click at [738, 50] on img at bounding box center [741, 51] width 10 height 13
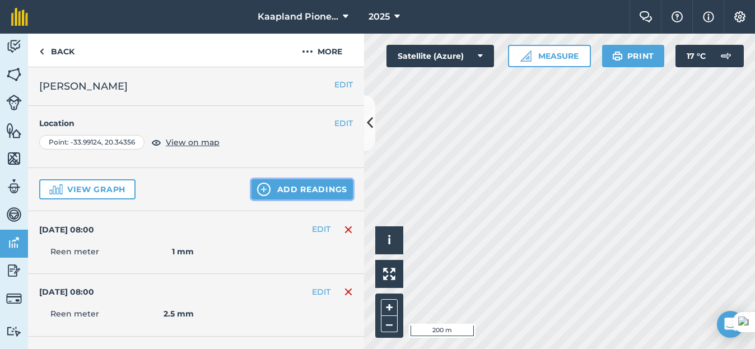
click at [311, 193] on button "Add readings" at bounding box center [301, 189] width 101 height 20
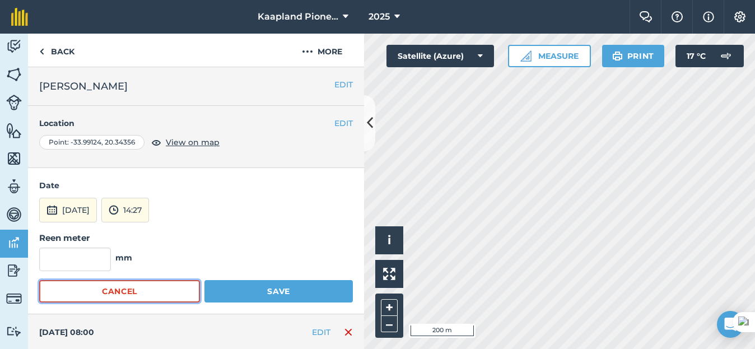
click at [181, 291] on button "Cancel" at bounding box center [119, 291] width 161 height 22
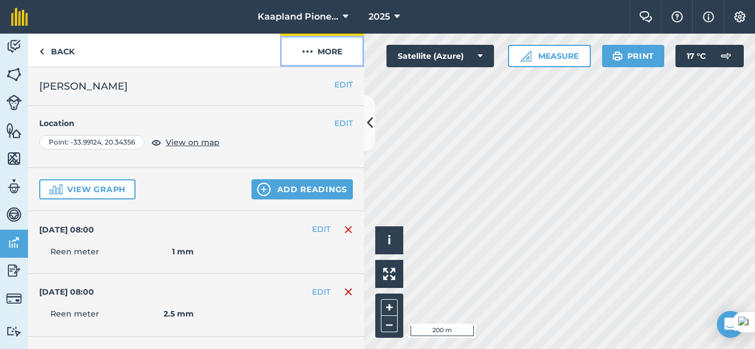
click at [333, 58] on button "More" at bounding box center [322, 50] width 84 height 33
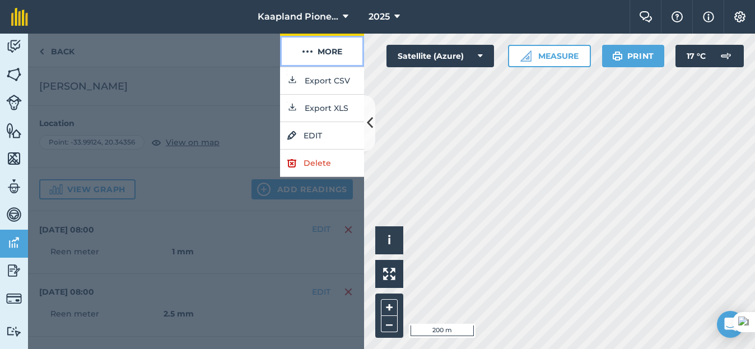
click at [333, 58] on button "More" at bounding box center [322, 50] width 84 height 33
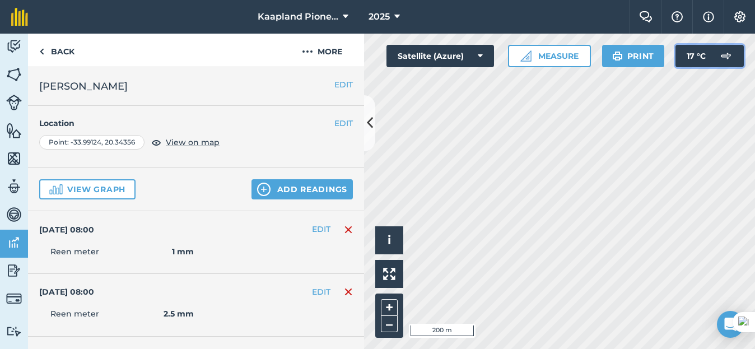
click at [719, 55] on img at bounding box center [726, 56] width 22 height 22
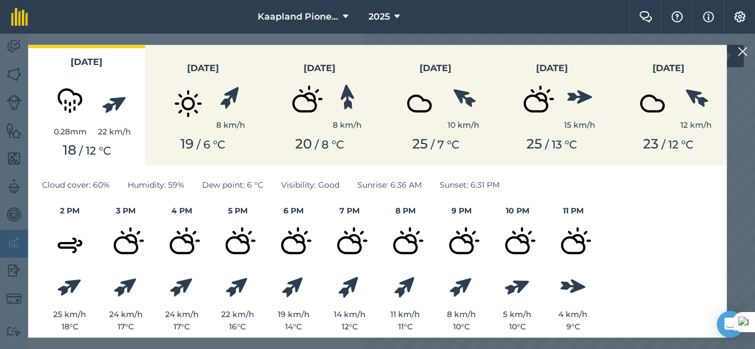
click at [742, 56] on img at bounding box center [743, 51] width 10 height 13
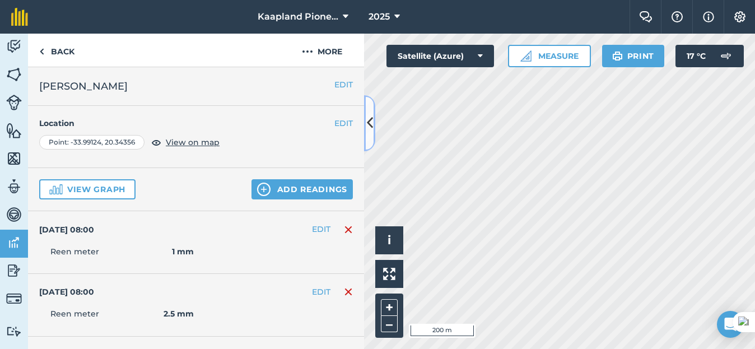
click at [367, 117] on icon at bounding box center [370, 123] width 6 height 20
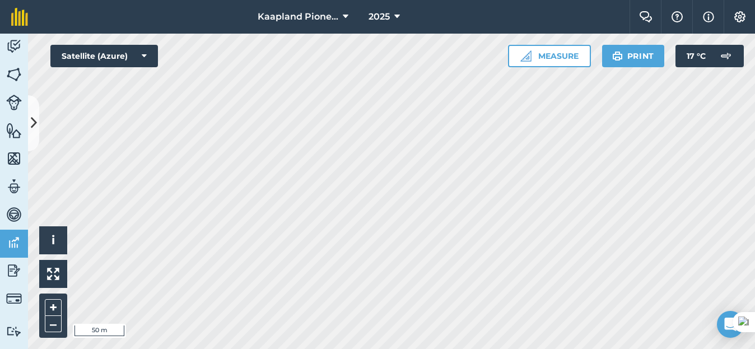
click at [389, 348] on html "Kaapland Pioneer 2025 Farm Chat Help Info Settings Kaapland Pioneer - 2025 Repr…" at bounding box center [377, 174] width 755 height 349
click at [138, 57] on button "Satellite (Azure)" at bounding box center [104, 56] width 108 height 22
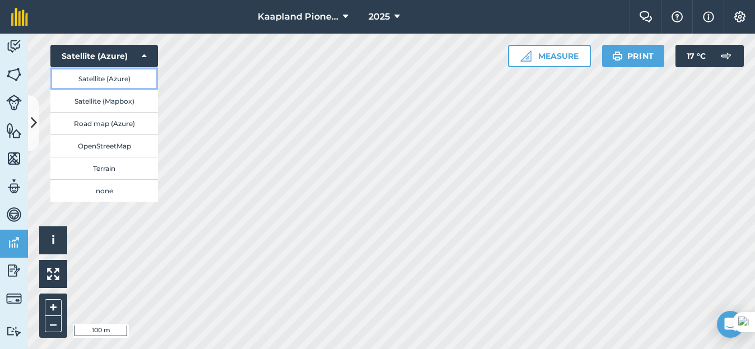
click at [95, 72] on button "Satellite (Azure)" at bounding box center [104, 78] width 108 height 22
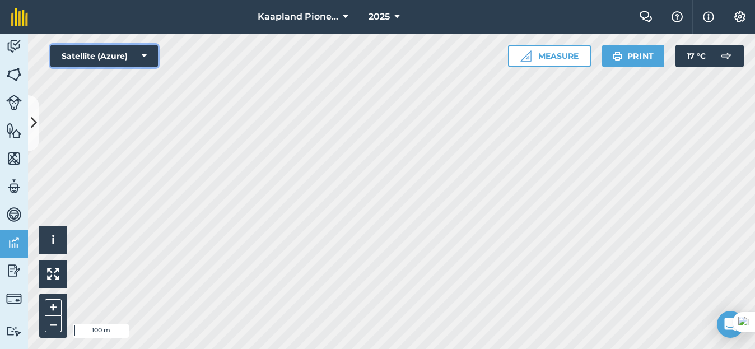
click at [138, 46] on button "Satellite (Azure)" at bounding box center [104, 56] width 108 height 22
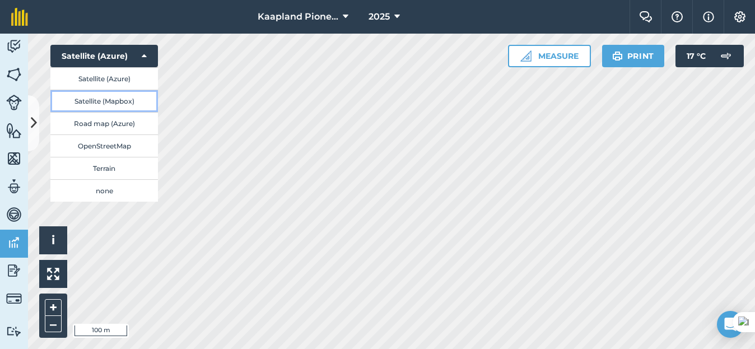
click at [123, 99] on button "Satellite (Mapbox)" at bounding box center [104, 101] width 108 height 22
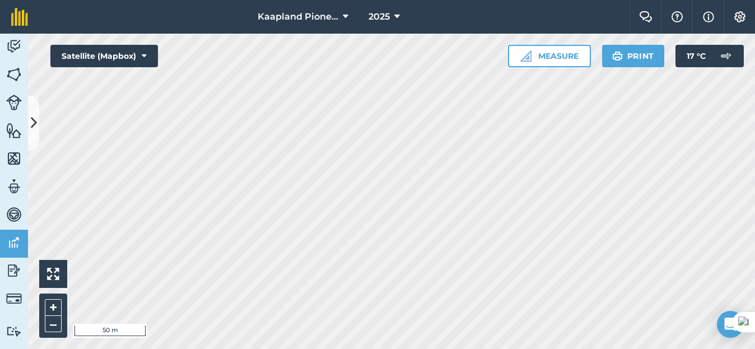
click at [268, 348] on html "Kaapland Pioneer 2025 Farm Chat Help Info Settings Kaapland Pioneer - 2025 Prin…" at bounding box center [377, 174] width 755 height 349
click at [54, 6] on div "Kaapland Pioneer 2025 Farm Chat Help Info Settings Kaapland Pioneer - 2025 Prin…" at bounding box center [377, 174] width 755 height 349
click at [602, 348] on html "Kaapland Pioneer 2025 Farm Chat Help Info Settings Kaapland Pioneer - 2025 Prin…" at bounding box center [377, 174] width 755 height 349
click at [345, 16] on icon at bounding box center [346, 16] width 6 height 13
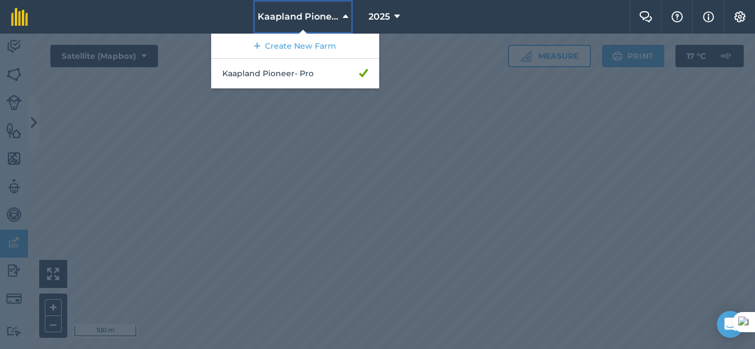
click at [345, 16] on icon at bounding box center [346, 16] width 6 height 13
